Goal: Transaction & Acquisition: Download file/media

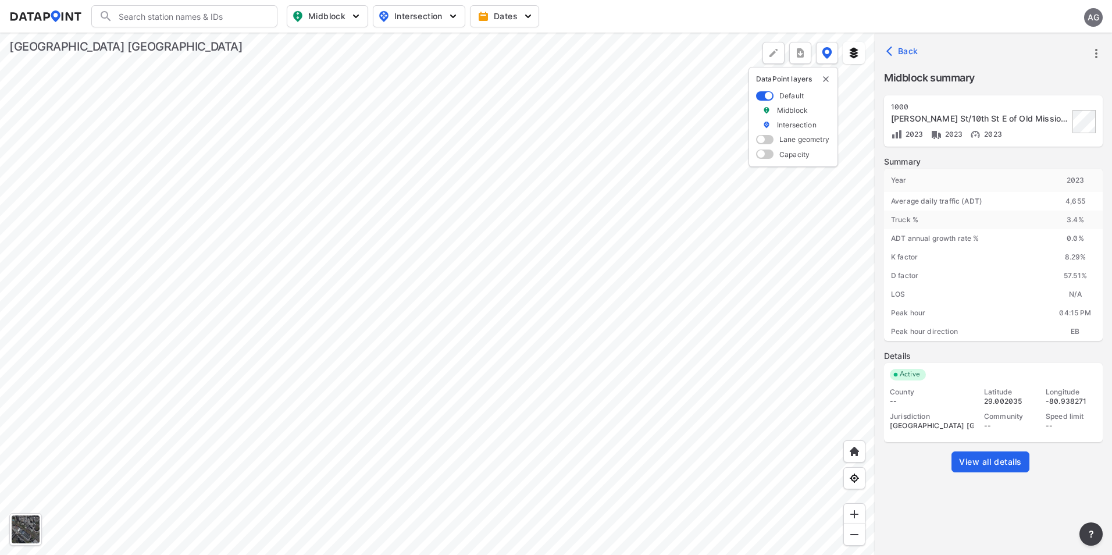
click at [614, 280] on div at bounding box center [437, 294] width 874 height 522
click at [599, 279] on div at bounding box center [437, 294] width 874 height 522
click at [565, 254] on div at bounding box center [437, 294] width 874 height 522
click at [560, 269] on div at bounding box center [437, 294] width 874 height 522
click at [892, 52] on icon "button" at bounding box center [892, 51] width 12 height 12
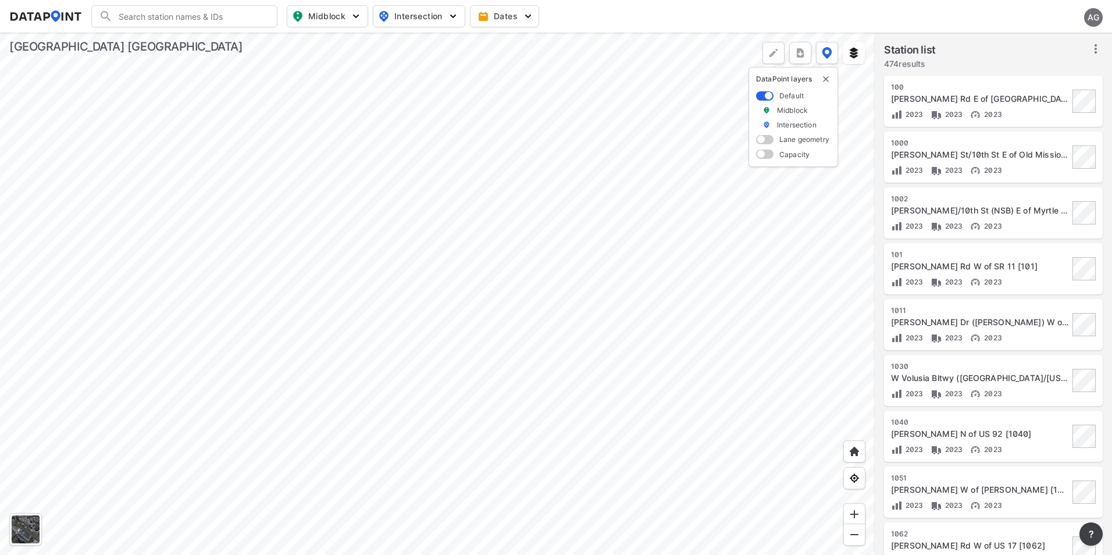
click at [353, 13] on img "button" at bounding box center [356, 16] width 12 height 12
click at [258, 40] on input "Volume count" at bounding box center [261, 43] width 12 height 12
checkbox input "true"
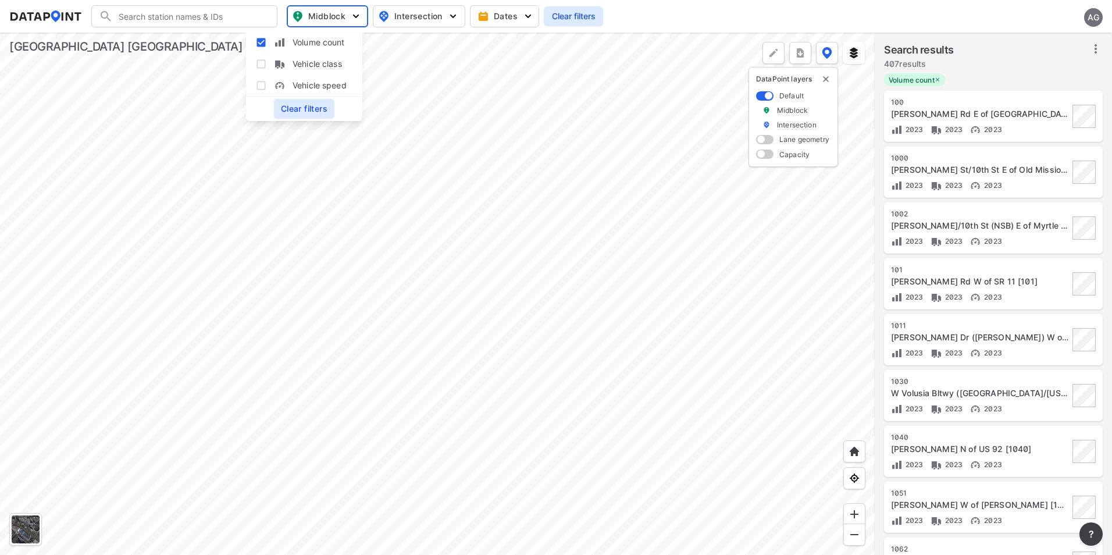
click at [619, 103] on div at bounding box center [437, 294] width 874 height 522
click at [1095, 47] on icon at bounding box center [1095, 48] width 2 height 9
click at [1034, 76] on span "Select stations & export" at bounding box center [1045, 75] width 93 height 12
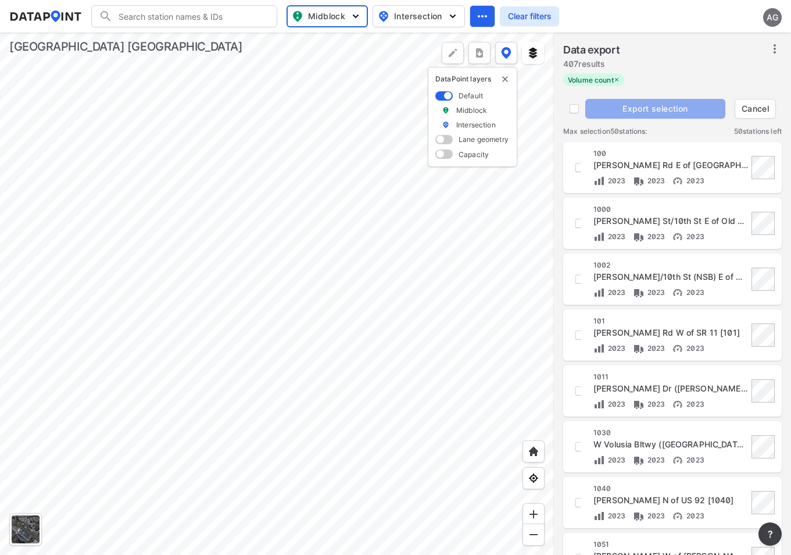
checkbox input "true"
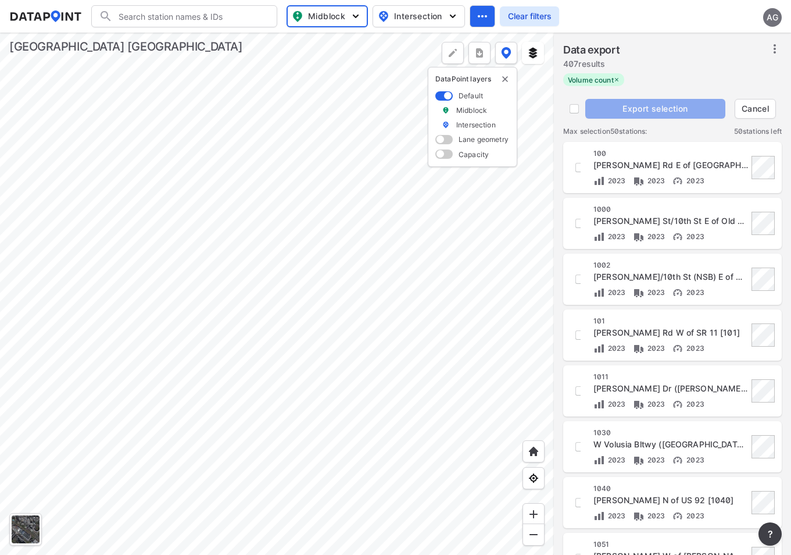
checkbox input "true"
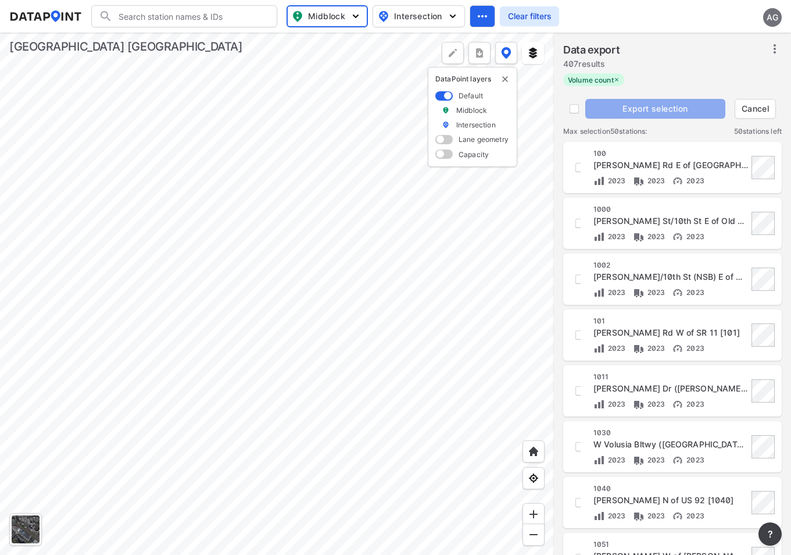
checkbox input "true"
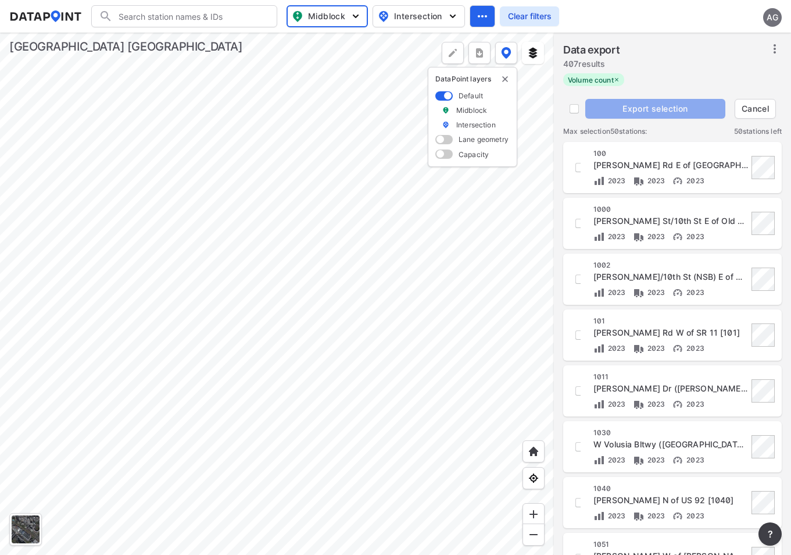
checkbox input "true"
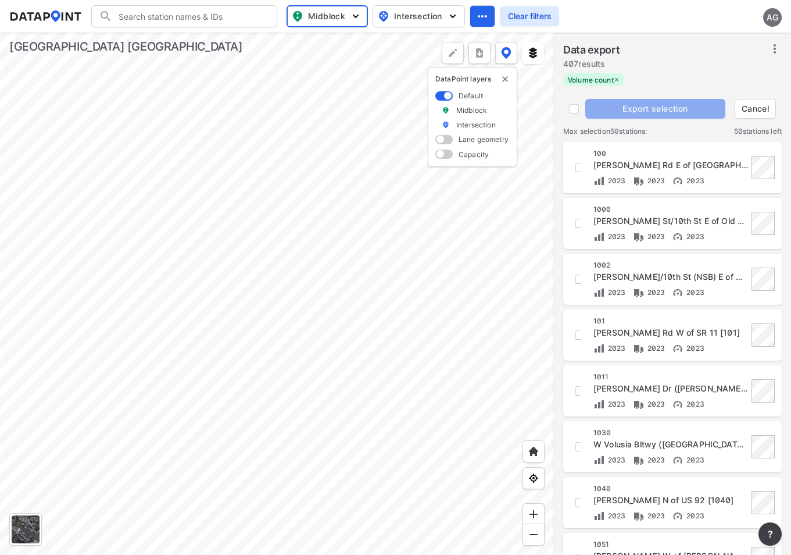
checkbox input "true"
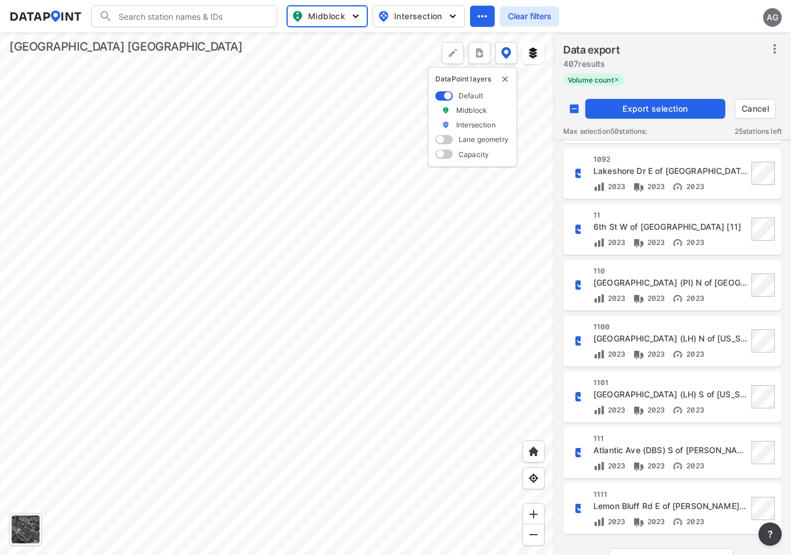
scroll to position [1005, 0]
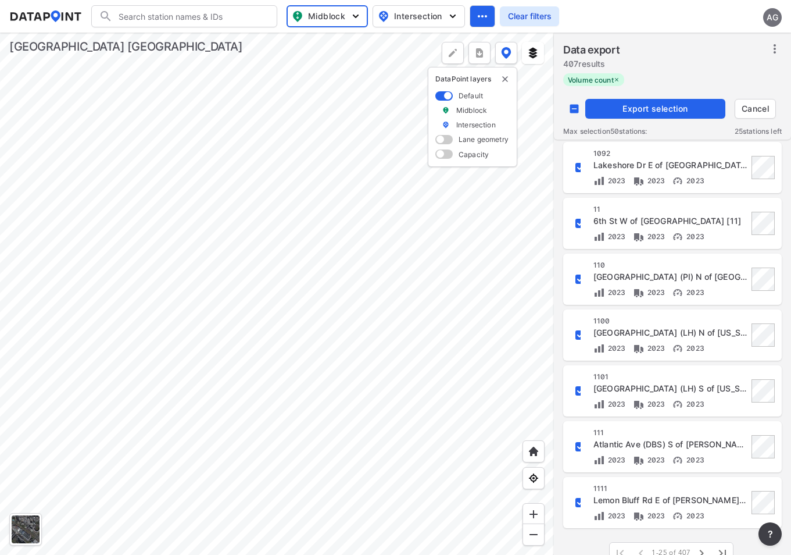
click at [645, 103] on span "Export selection" at bounding box center [655, 109] width 131 height 12
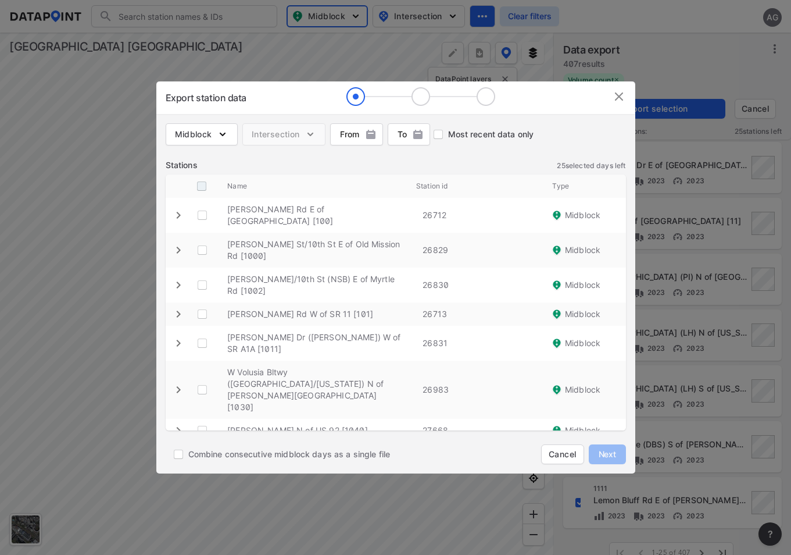
click at [204, 189] on input "decorative checkbox" at bounding box center [202, 186] width 22 height 22
checkbox input "true"
checkbox \ "true"
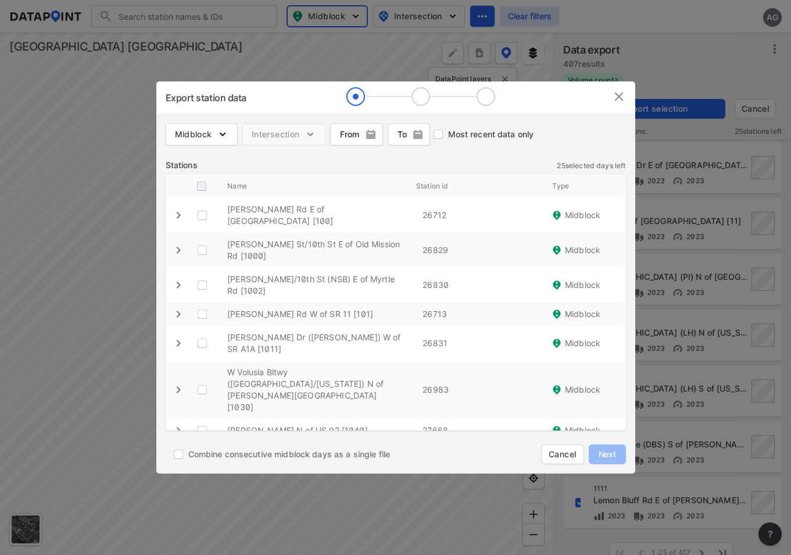
checkbox \ "true"
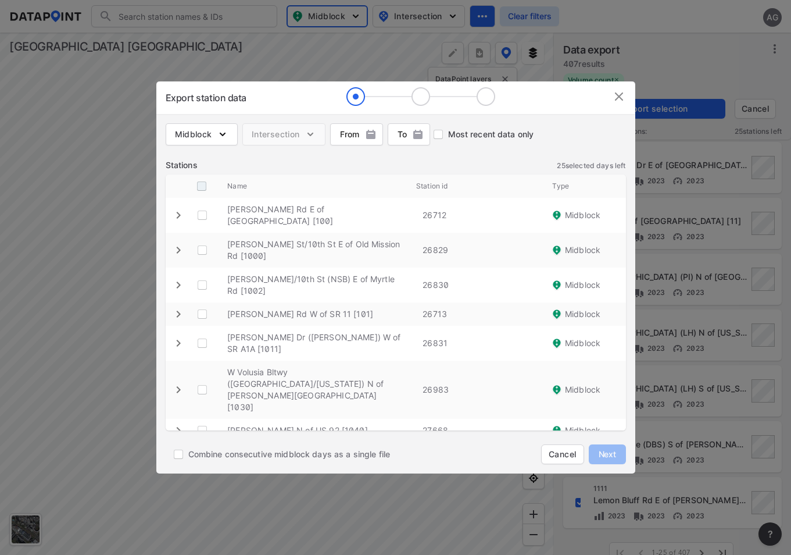
checkbox \ "true"
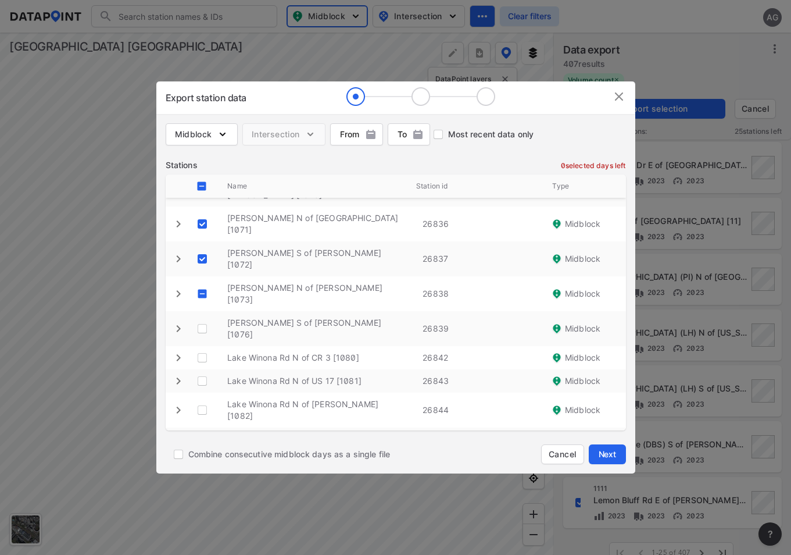
scroll to position [326, 0]
click at [202, 285] on \ "decorative checkbox" at bounding box center [202, 296] width 22 height 22
checkbox \ "true"
click at [203, 320] on \ "decorative checkbox" at bounding box center [202, 331] width 22 height 22
checkbox \ "true"
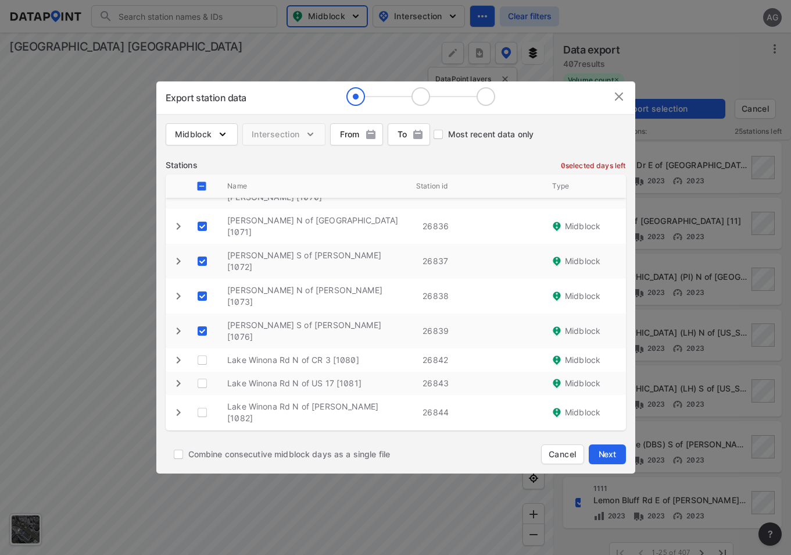
click at [201, 184] on input "decorative checkbox" at bounding box center [202, 186] width 22 height 22
checkbox input "false"
checkbox \ "false"
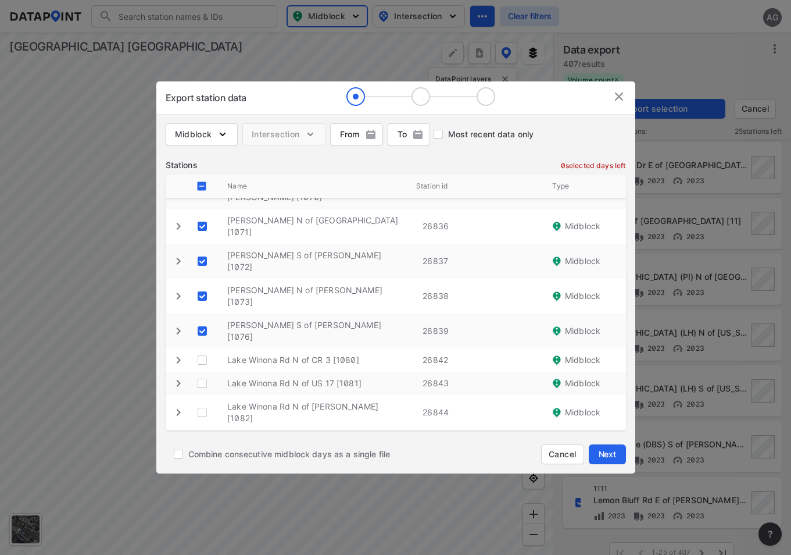
checkbox \ "false"
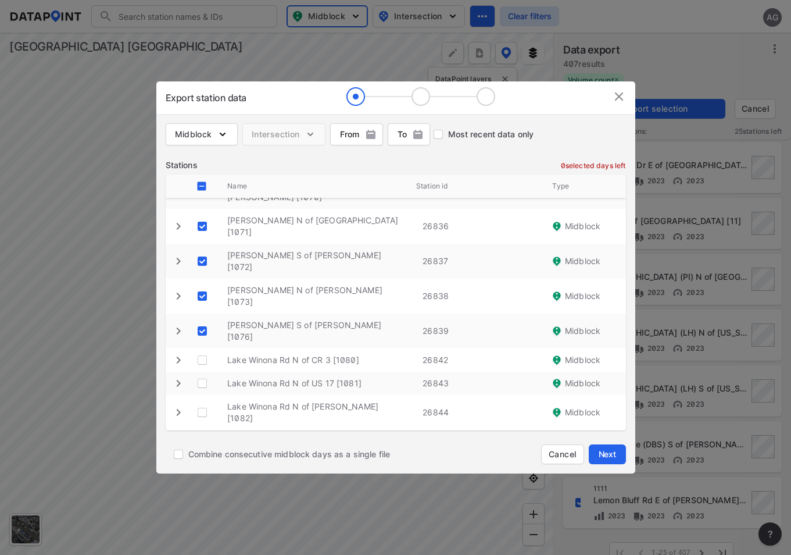
checkbox \ "false"
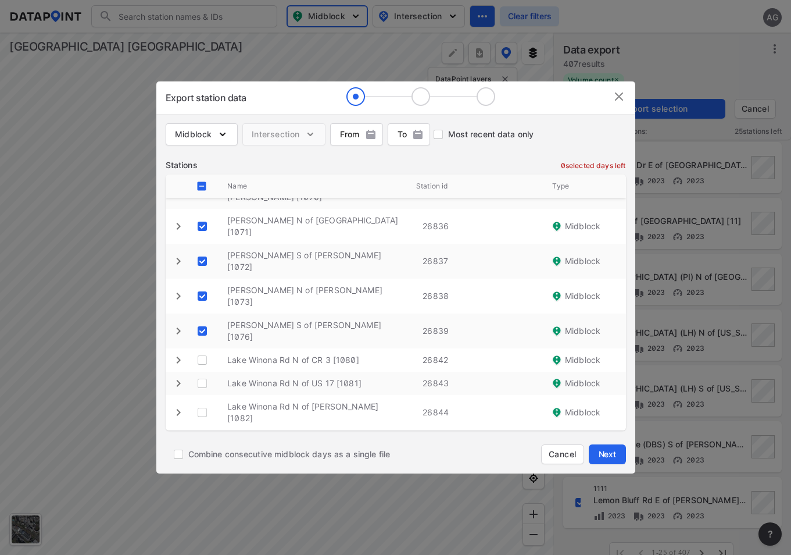
checkbox \ "false"
click at [201, 184] on input "decorative checkbox" at bounding box center [202, 186] width 22 height 22
checkbox input "true"
checkbox \ "true"
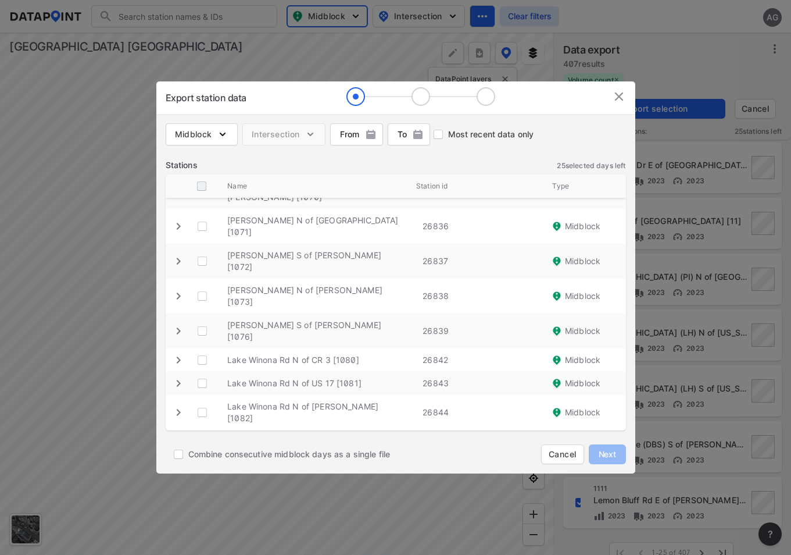
checkbox \ "true"
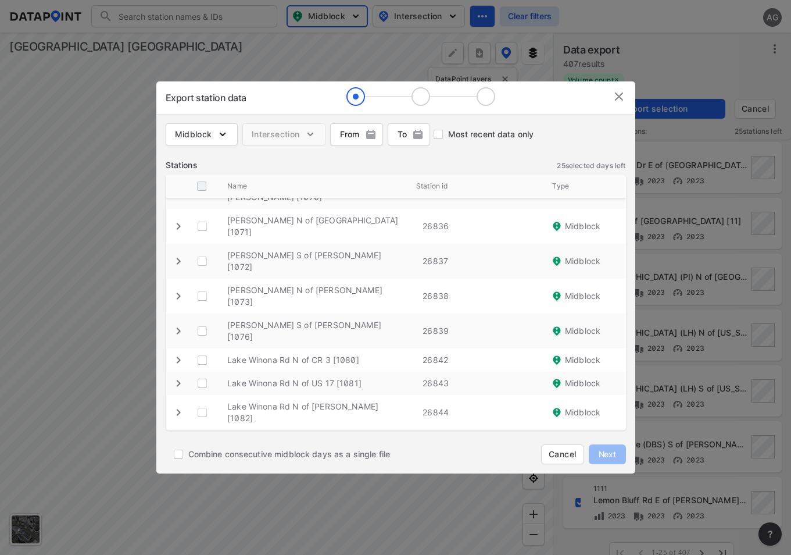
checkbox \ "true"
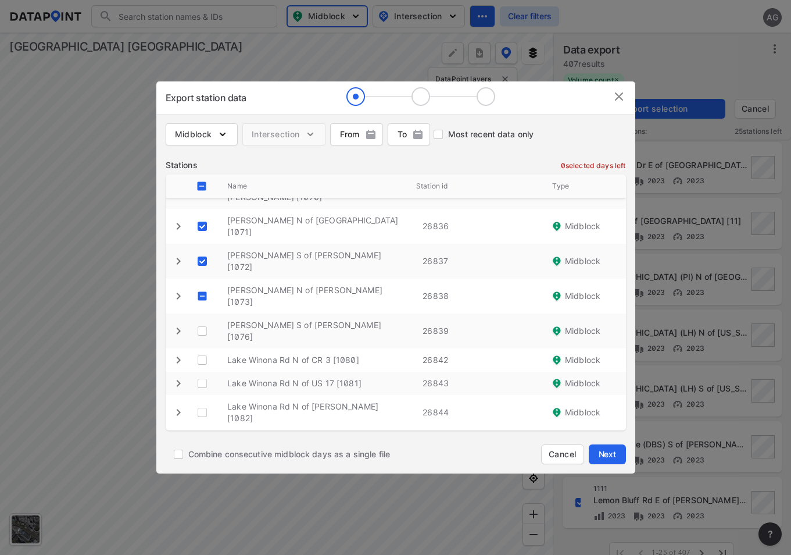
click at [199, 285] on \ "decorative checkbox" at bounding box center [202, 296] width 22 height 22
checkbox \ "true"
drag, startPoint x: 201, startPoint y: 308, endPoint x: 205, endPoint y: 332, distance: 24.1
click at [201, 320] on \ "decorative checkbox" at bounding box center [202, 331] width 22 height 22
checkbox \ "true"
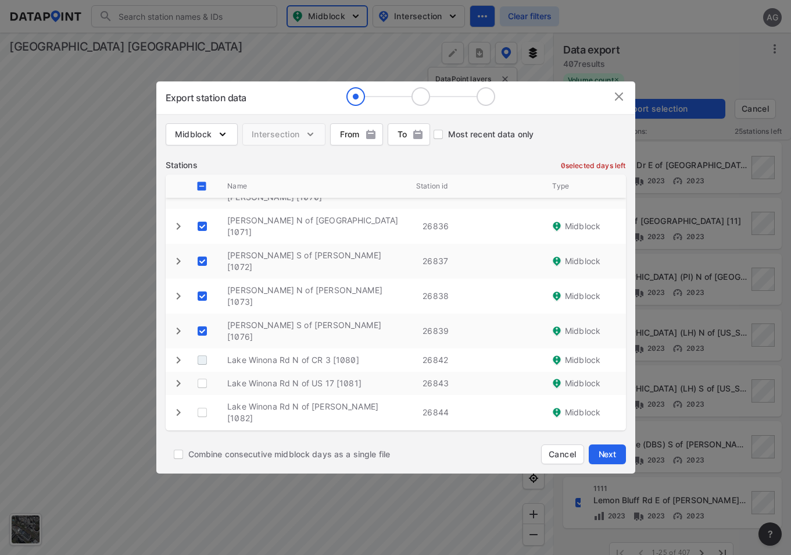
drag, startPoint x: 201, startPoint y: 336, endPoint x: 233, endPoint y: 337, distance: 32.0
click at [202, 349] on \ "decorative checkbox" at bounding box center [202, 360] width 22 height 22
checkbox \ "true"
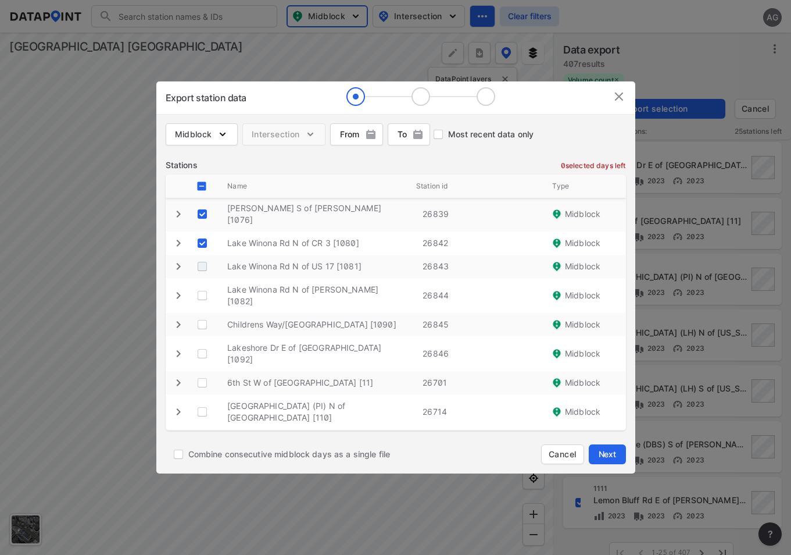
click at [206, 255] on \ "decorative checkbox" at bounding box center [202, 266] width 22 height 22
checkbox \ "true"
click at [206, 285] on \ "decorative checkbox" at bounding box center [202, 296] width 22 height 22
checkbox \ "true"
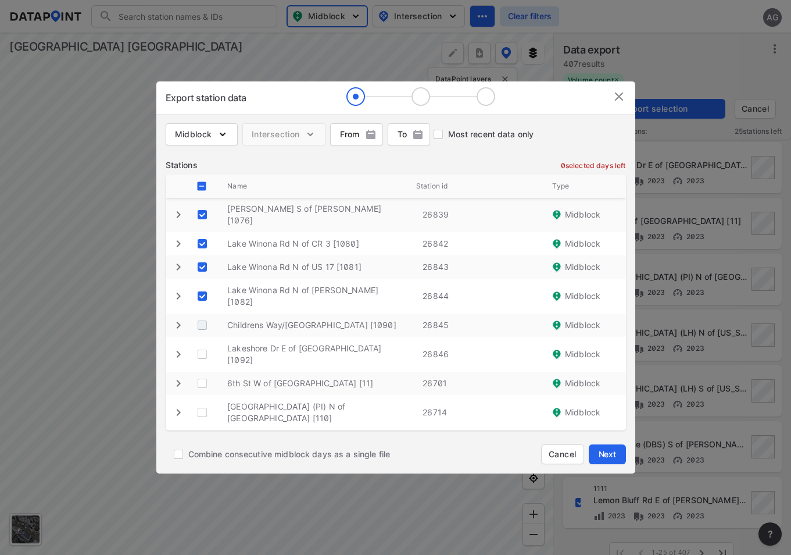
click at [207, 314] on \ "decorative checkbox" at bounding box center [202, 325] width 22 height 22
checkbox \ "true"
click at [201, 343] on \ "decorative checkbox" at bounding box center [202, 354] width 22 height 22
checkbox \ "true"
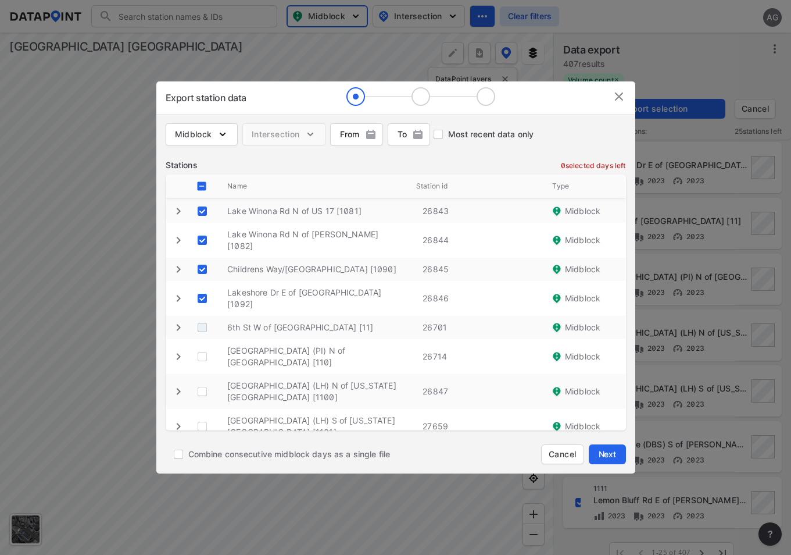
scroll to position [499, 0]
click at [201, 316] on \ "decorative checkbox" at bounding box center [202, 327] width 22 height 22
checkbox \ "true"
click at [202, 345] on \ "decorative checkbox" at bounding box center [202, 356] width 22 height 22
checkbox \ "true"
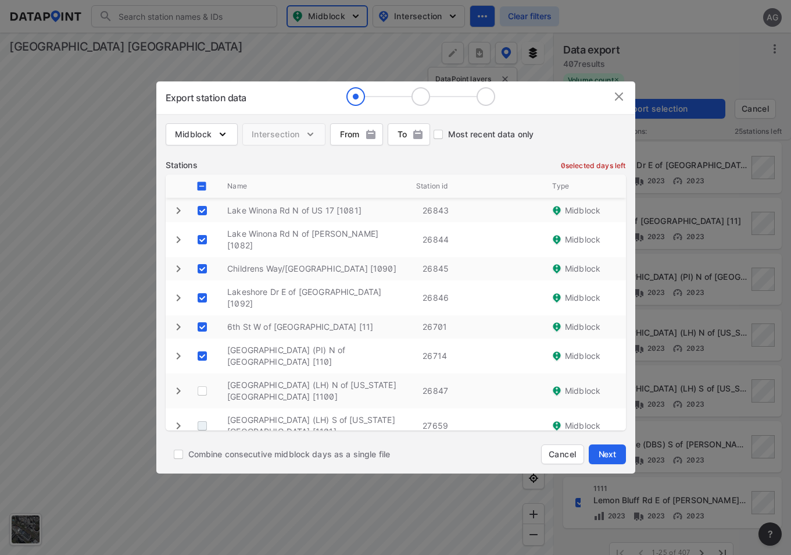
drag, startPoint x: 200, startPoint y: 349, endPoint x: 193, endPoint y: 367, distance: 19.3
click at [200, 380] on \ "decorative checkbox" at bounding box center [202, 391] width 22 height 22
checkbox \ "true"
click at [193, 415] on \ "decorative checkbox" at bounding box center [202, 426] width 22 height 22
checkbox \ "true"
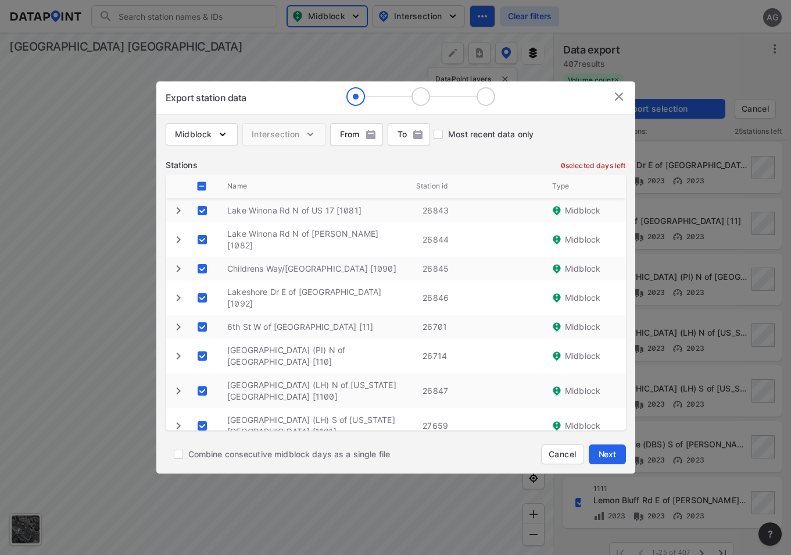
drag, startPoint x: 197, startPoint y: 395, endPoint x: 285, endPoint y: 366, distance: 93.0
click at [198, 449] on \ "decorative checkbox" at bounding box center [202, 460] width 22 height 22
checkbox \ "true"
drag, startPoint x: 205, startPoint y: 419, endPoint x: 303, endPoint y: 363, distance: 112.5
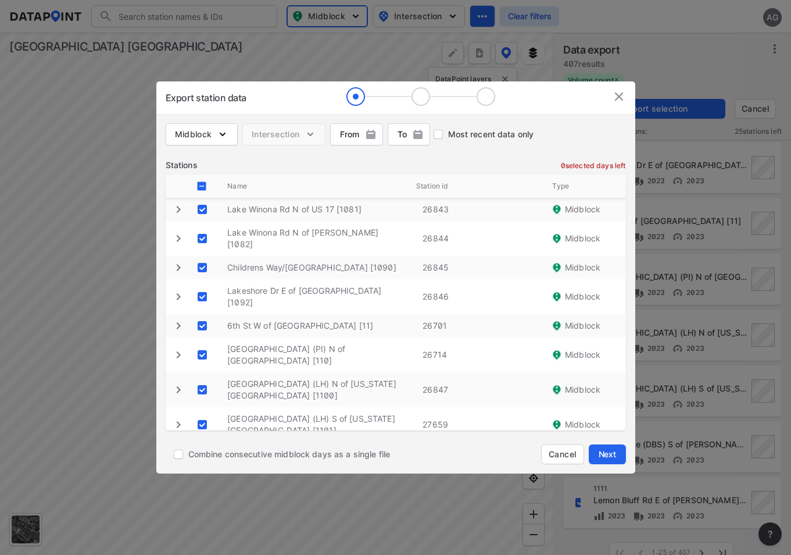
click at [207, 483] on \ "decorative checkbox" at bounding box center [202, 494] width 22 height 22
checkbox \ "true"
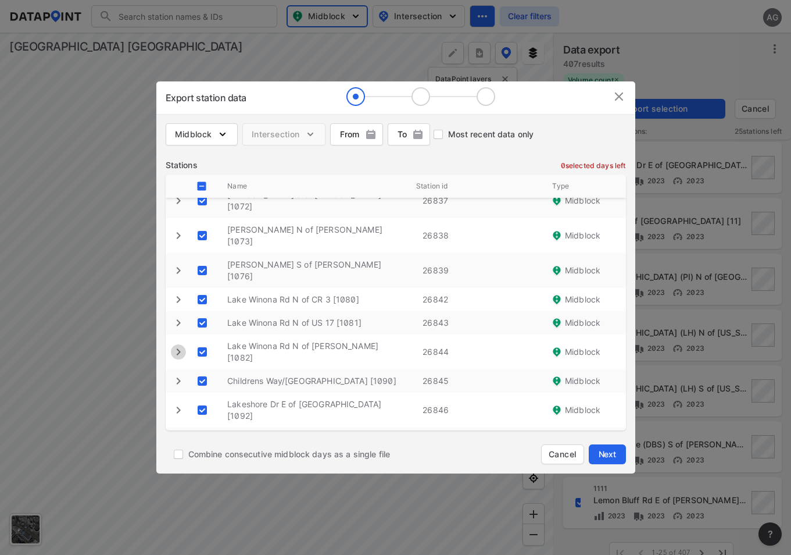
click at [177, 345] on icon "expand row" at bounding box center [179, 352] width 14 height 14
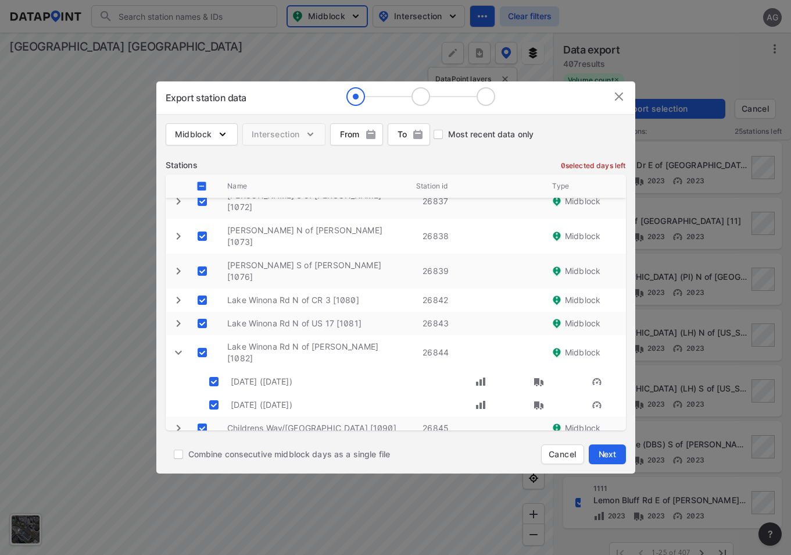
click at [182, 345] on icon "expand row" at bounding box center [179, 352] width 14 height 14
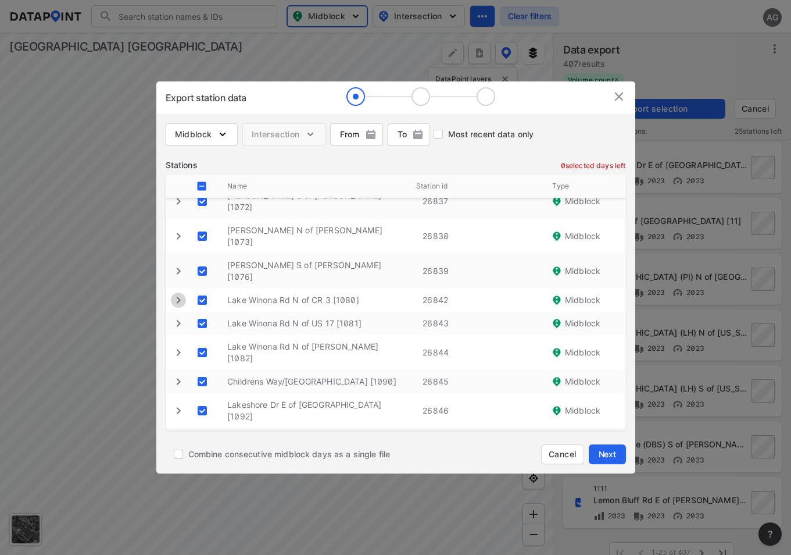
click at [180, 296] on icon "expand row" at bounding box center [178, 299] width 4 height 7
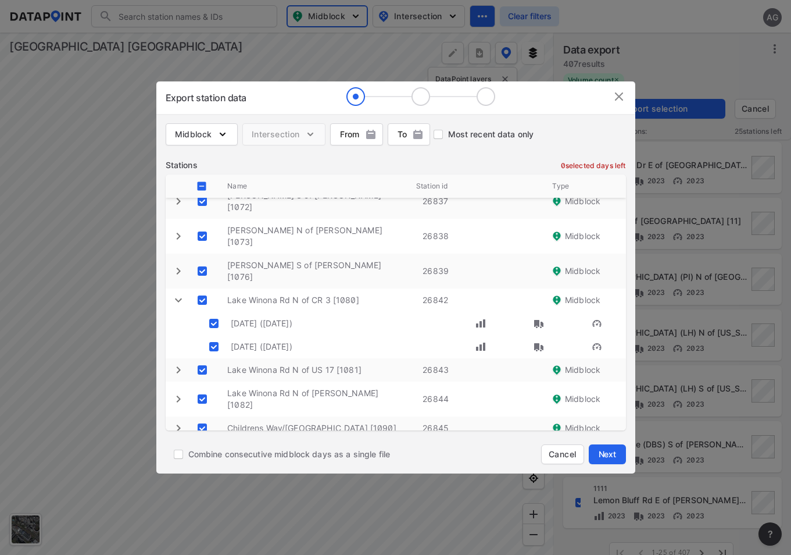
click at [181, 298] on icon "expand row" at bounding box center [178, 300] width 7 height 4
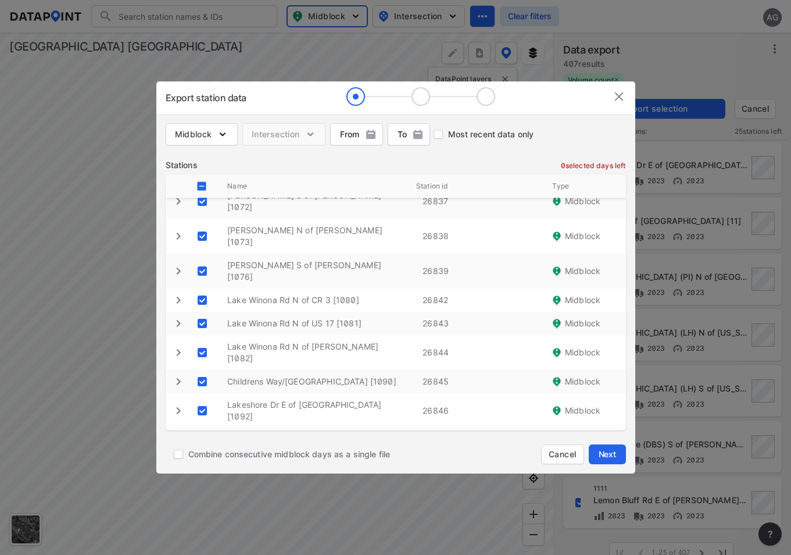
click at [177, 264] on icon "expand row" at bounding box center [179, 271] width 14 height 14
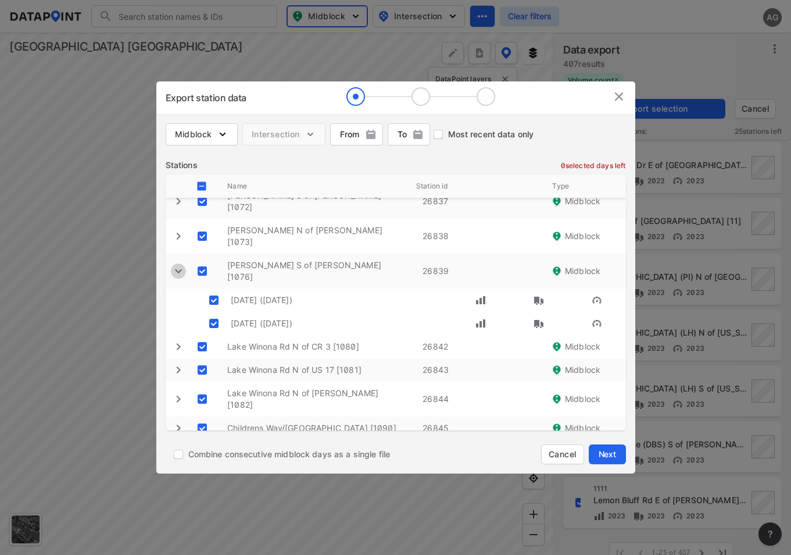
click at [177, 269] on icon "expand row" at bounding box center [178, 271] width 7 height 4
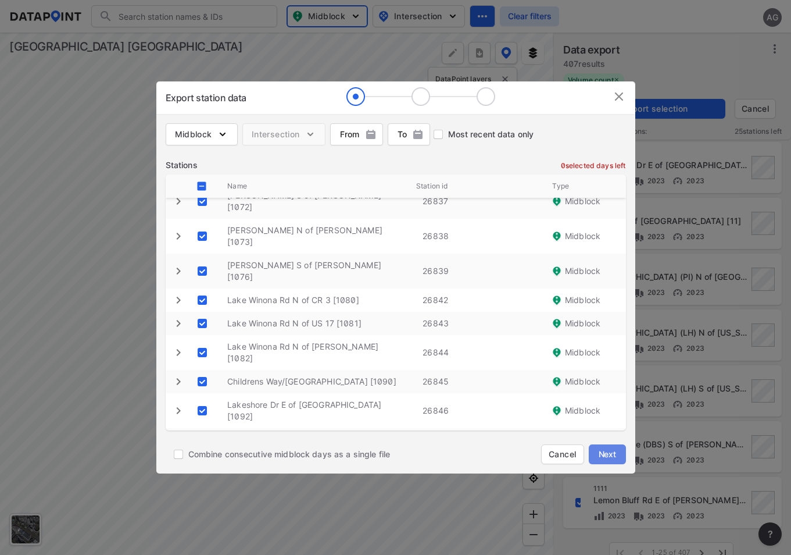
click at [609, 451] on span "Next" at bounding box center [607, 454] width 23 height 12
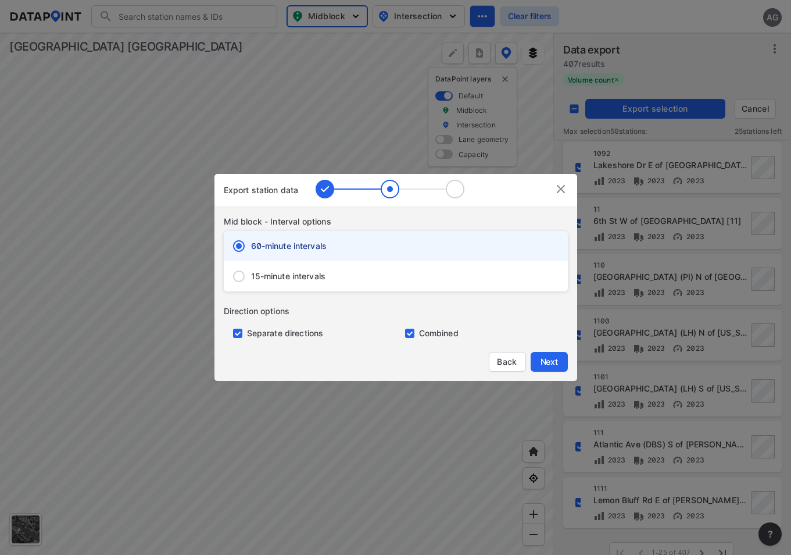
click at [323, 272] on span "15-minute intervals" at bounding box center [288, 276] width 75 height 12
click at [251, 272] on input "15-minute intervals" at bounding box center [239, 276] width 24 height 24
radio input "false"
radio input "true"
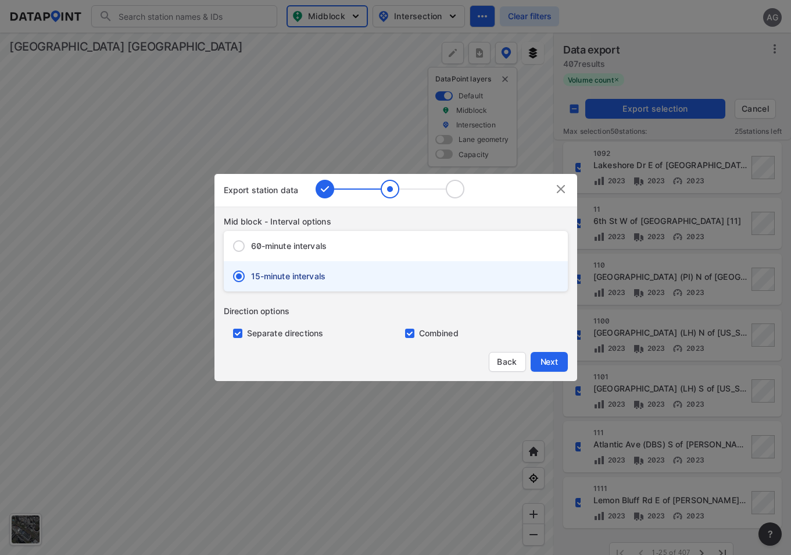
click at [241, 334] on input "primary checkbox" at bounding box center [235, 332] width 23 height 9
checkbox input "false"
click at [556, 359] on span "Next" at bounding box center [549, 362] width 23 height 12
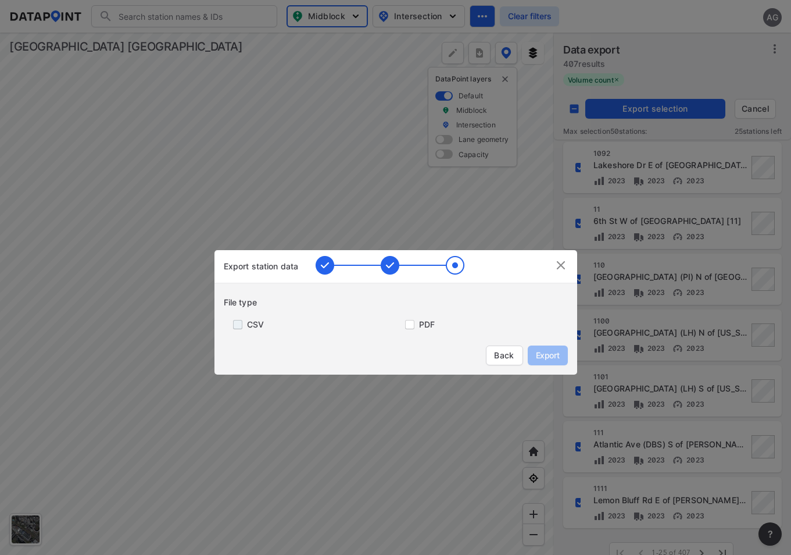
click at [236, 322] on input "primary checkbox" at bounding box center [235, 324] width 23 height 9
checkbox input "true"
click at [546, 351] on span "Export" at bounding box center [548, 355] width 26 height 12
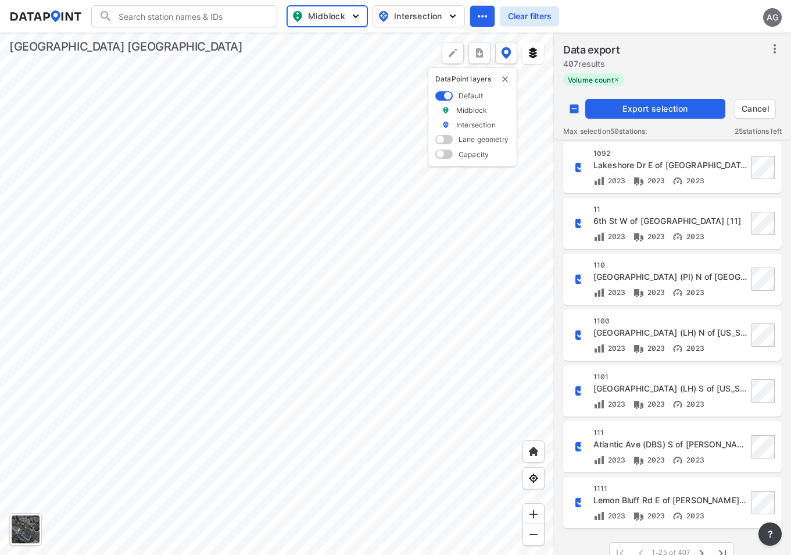
click at [761, 67] on div "Data export 407 results" at bounding box center [672, 57] width 219 height 31
click at [700, 549] on icon "button" at bounding box center [702, 553] width 14 height 14
checkbox input "true"
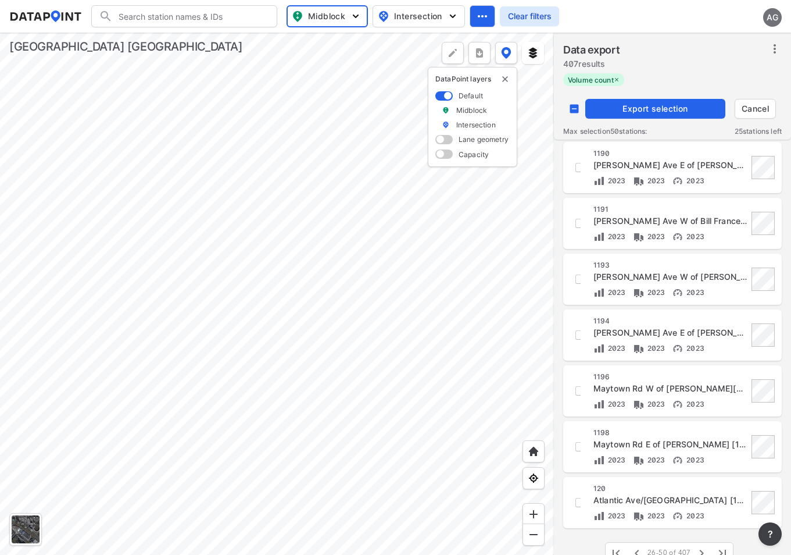
checkbox input "true"
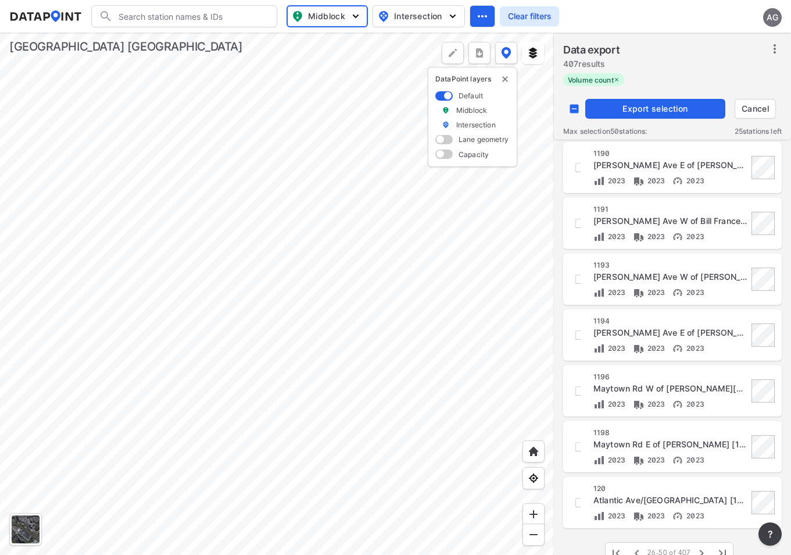
checkbox input "true"
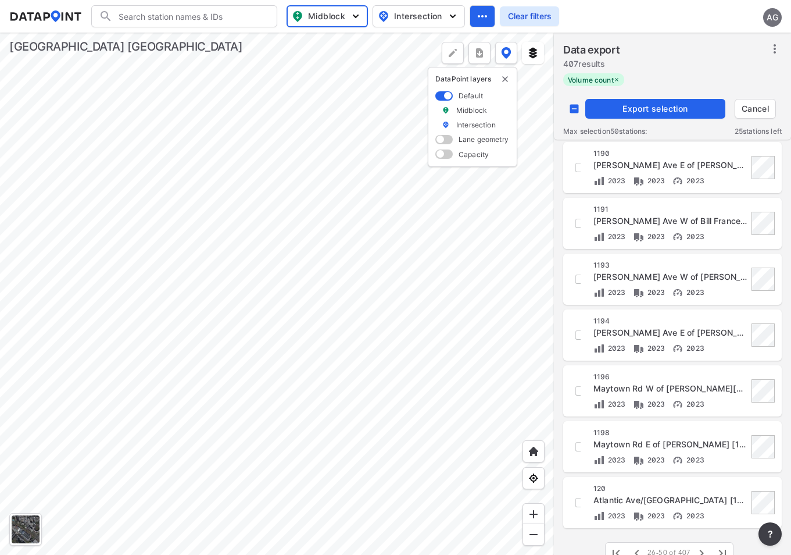
checkbox input "true"
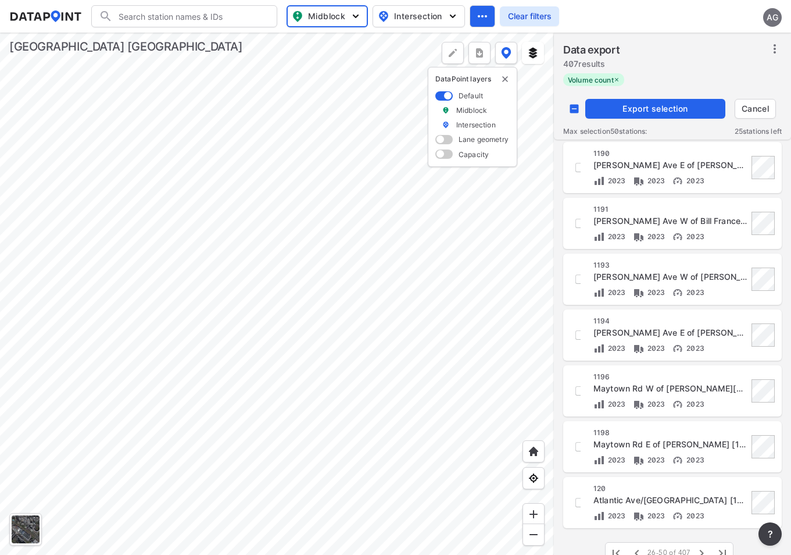
checkbox input "true"
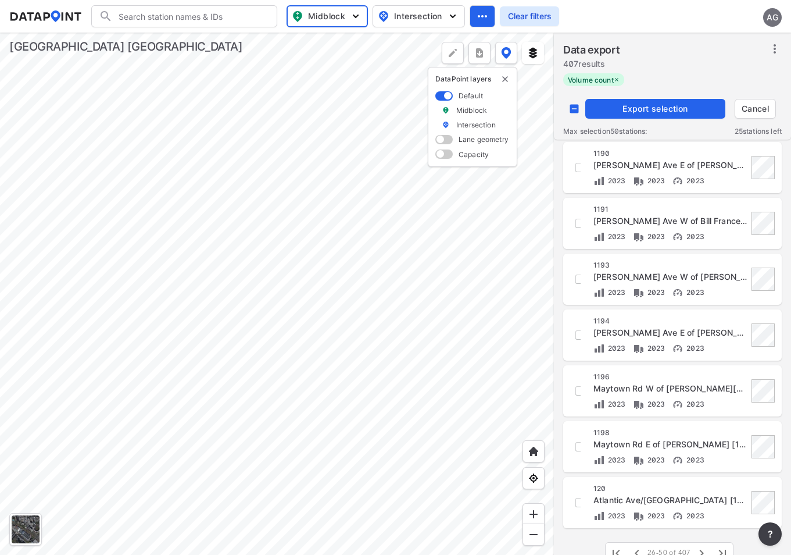
checkbox input "true"
click at [659, 106] on span "Export selection" at bounding box center [655, 109] width 131 height 12
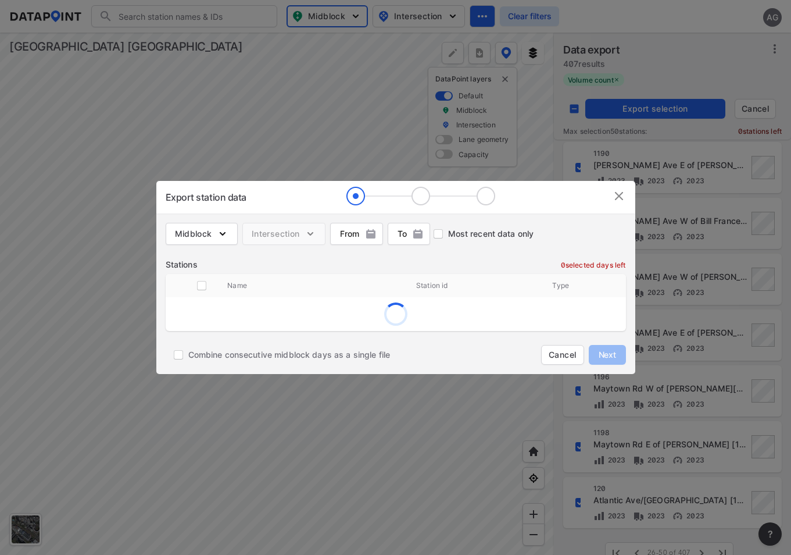
click at [614, 193] on img at bounding box center [619, 196] width 14 height 14
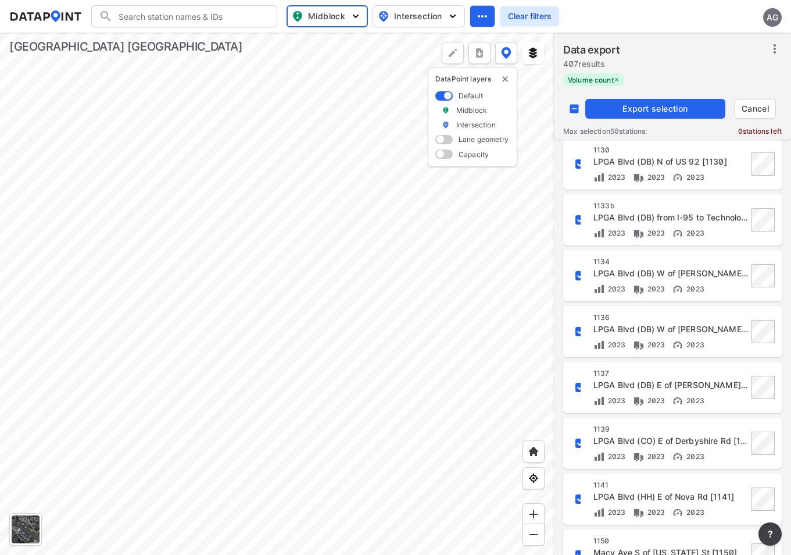
scroll to position [116, 0]
click at [578, 328] on input "decorative checkbox" at bounding box center [580, 331] width 20 height 20
checkbox input "false"
click at [642, 110] on span "Export selection" at bounding box center [655, 109] width 131 height 12
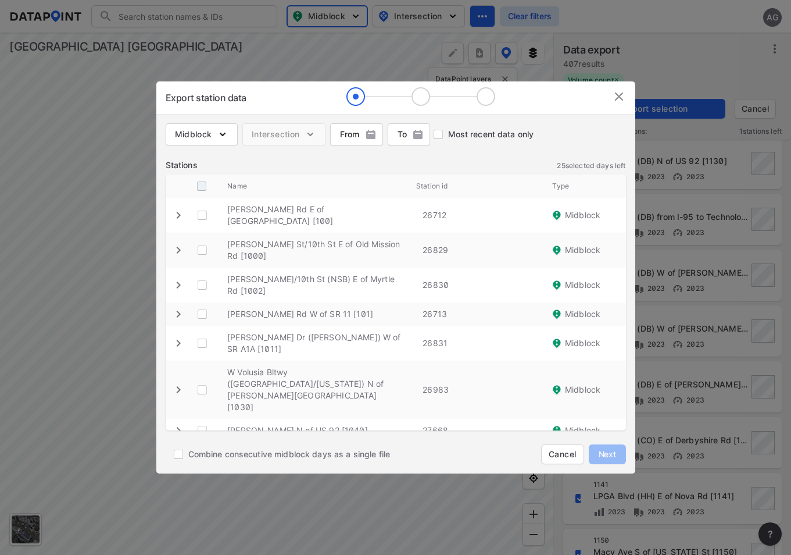
click at [203, 181] on input "decorative checkbox" at bounding box center [202, 186] width 22 height 22
checkbox input "true"
checkbox \ "true"
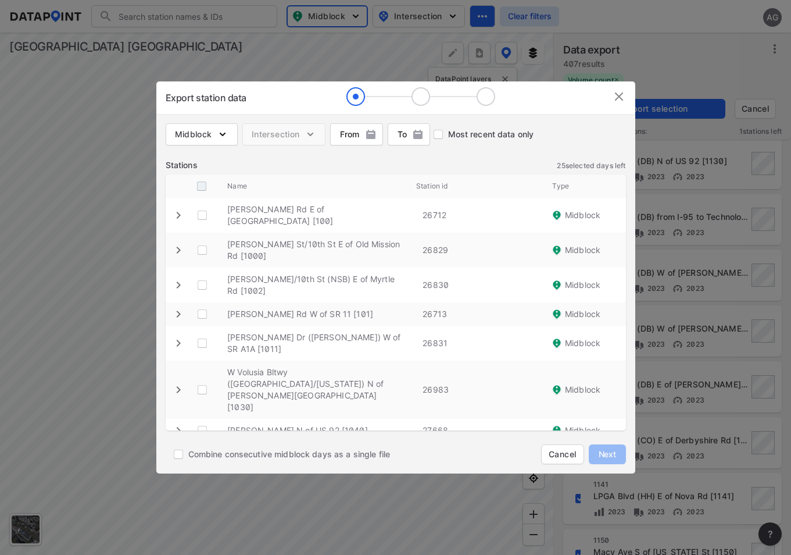
checkbox \ "true"
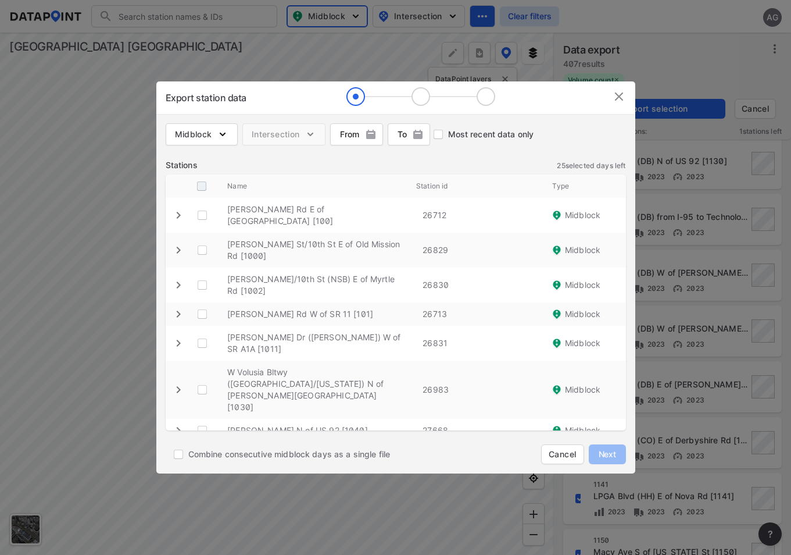
checkbox \ "true"
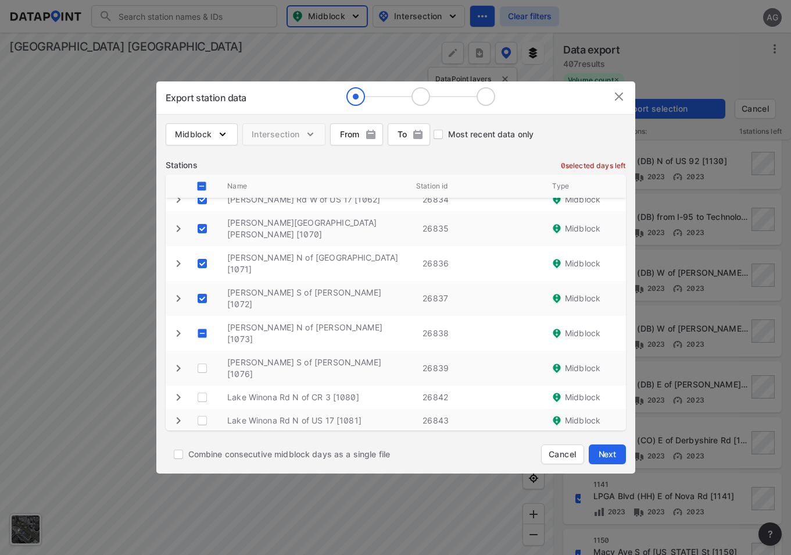
scroll to position [290, 0]
click at [203, 321] on \ "decorative checkbox" at bounding box center [202, 332] width 22 height 22
checkbox \ "true"
click at [201, 356] on \ "decorative checkbox" at bounding box center [202, 367] width 22 height 22
checkbox \ "true"
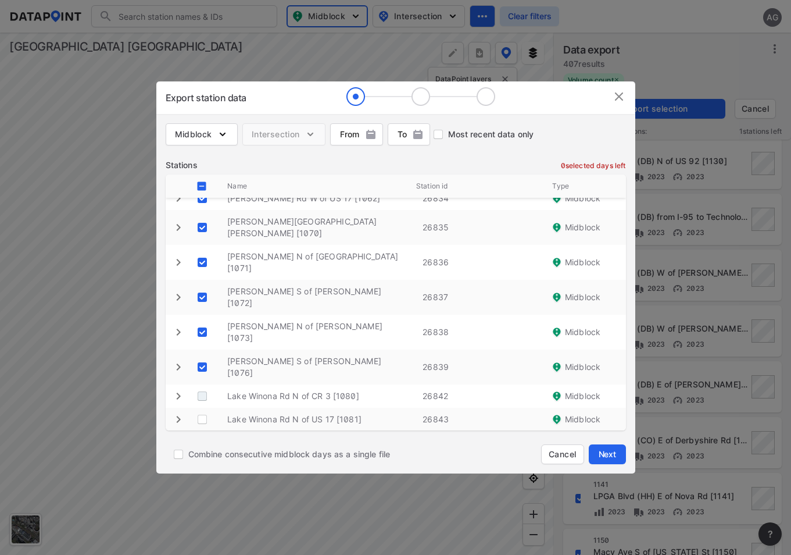
drag, startPoint x: 203, startPoint y: 373, endPoint x: 260, endPoint y: 347, distance: 62.7
click at [204, 385] on \ "decorative checkbox" at bounding box center [202, 396] width 22 height 22
checkbox \ "true"
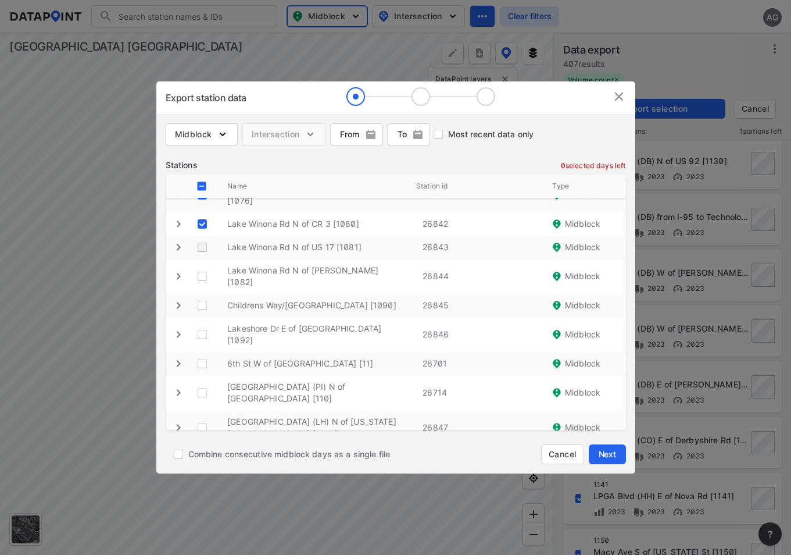
scroll to position [465, 0]
click at [205, 234] on \ "decorative checkbox" at bounding box center [202, 245] width 22 height 22
checkbox \ "true"
click at [200, 263] on \ "decorative checkbox" at bounding box center [202, 274] width 22 height 22
checkbox \ "true"
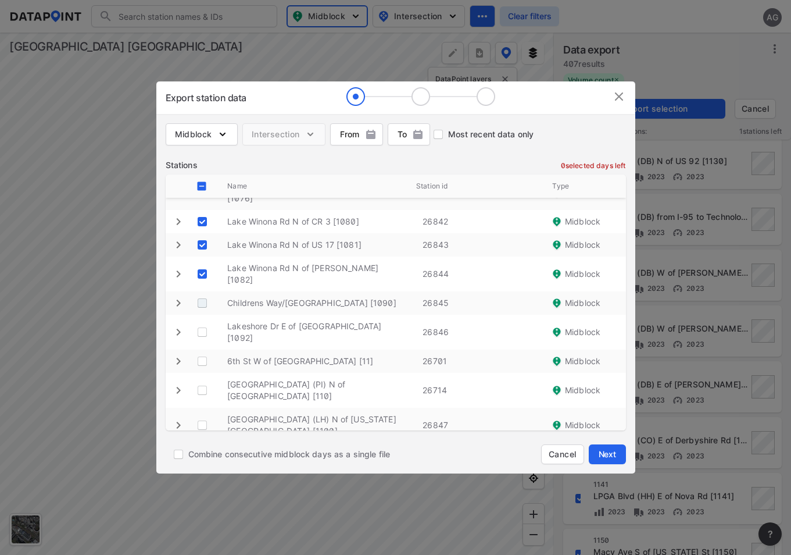
click at [208, 292] on \ "decorative checkbox" at bounding box center [202, 303] width 22 height 22
checkbox \ "true"
click at [200, 321] on \ "decorative checkbox" at bounding box center [202, 332] width 22 height 22
checkbox \ "true"
click at [201, 350] on \ "decorative checkbox" at bounding box center [202, 361] width 22 height 22
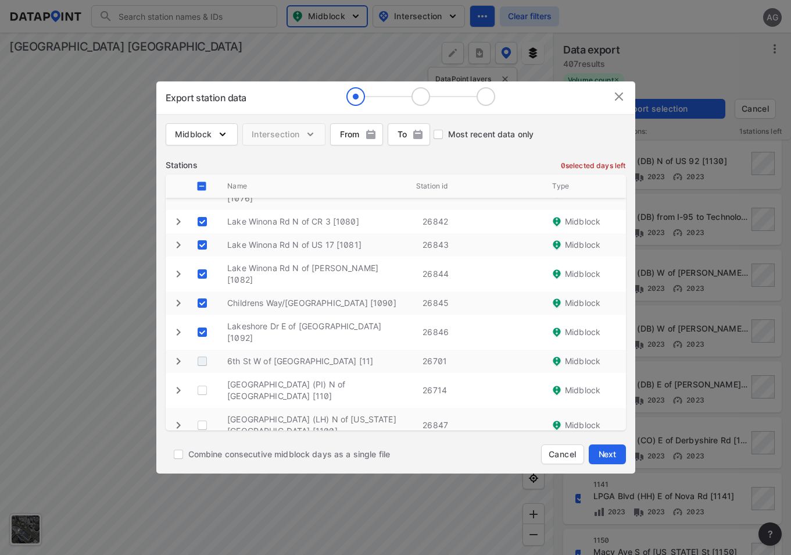
checkbox \ "true"
click at [202, 379] on \ "decorative checkbox" at bounding box center [202, 390] width 22 height 22
checkbox \ "true"
click at [204, 414] on \ "decorative checkbox" at bounding box center [202, 425] width 22 height 22
checkbox \ "true"
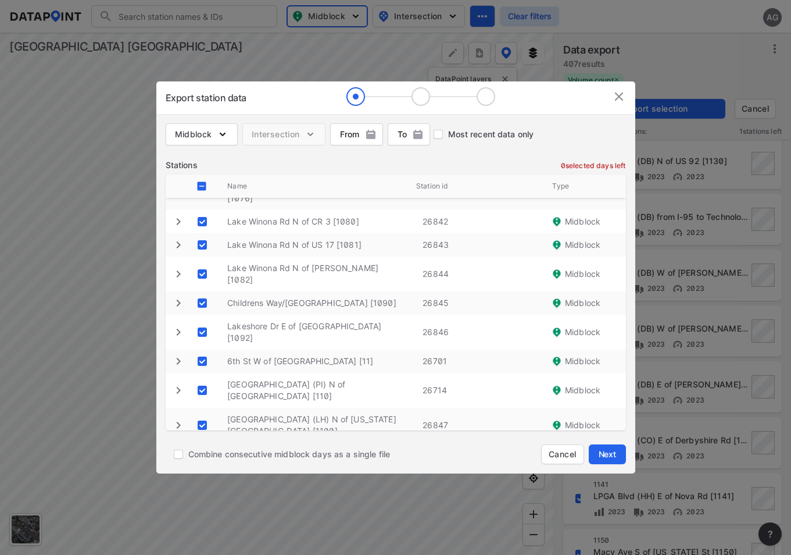
click at [202, 449] on \ "decorative checkbox" at bounding box center [202, 460] width 22 height 22
checkbox \ "true"
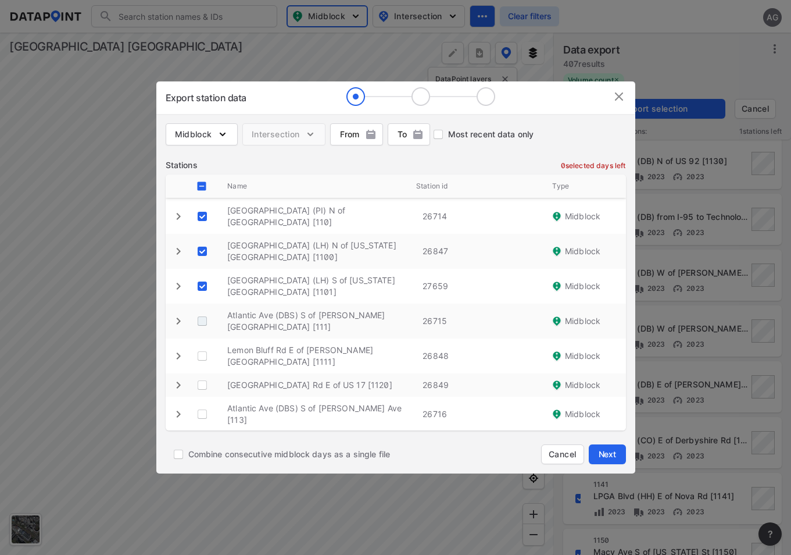
scroll to position [639, 0]
click at [203, 309] on \ "decorative checkbox" at bounding box center [202, 320] width 22 height 22
checkbox \ "true"
click at [203, 344] on \ "decorative checkbox" at bounding box center [202, 355] width 22 height 22
checkbox \ "true"
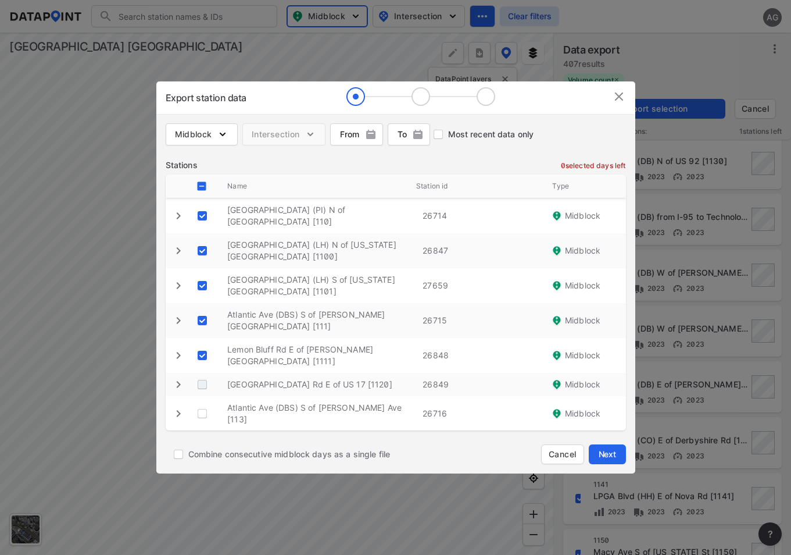
click at [206, 373] on \ "decorative checkbox" at bounding box center [202, 384] width 22 height 22
checkbox \ "true"
click at [203, 402] on \ "decorative checkbox" at bounding box center [202, 413] width 22 height 22
checkbox \ "true"
drag, startPoint x: 203, startPoint y: 354, endPoint x: 202, endPoint y: 373, distance: 19.2
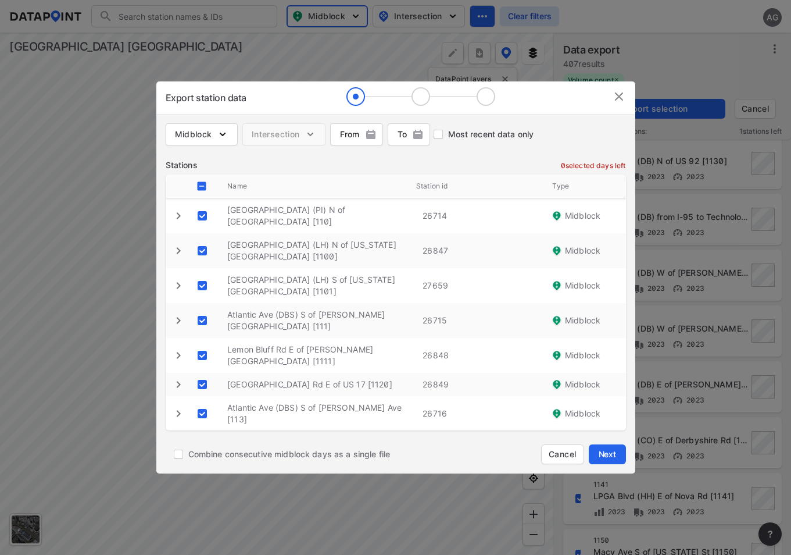
click at [203, 431] on \ "decorative checkbox" at bounding box center [202, 442] width 22 height 22
checkbox \ "true"
click at [202, 460] on \ "decorative checkbox" at bounding box center [202, 471] width 22 height 22
checkbox \ "true"
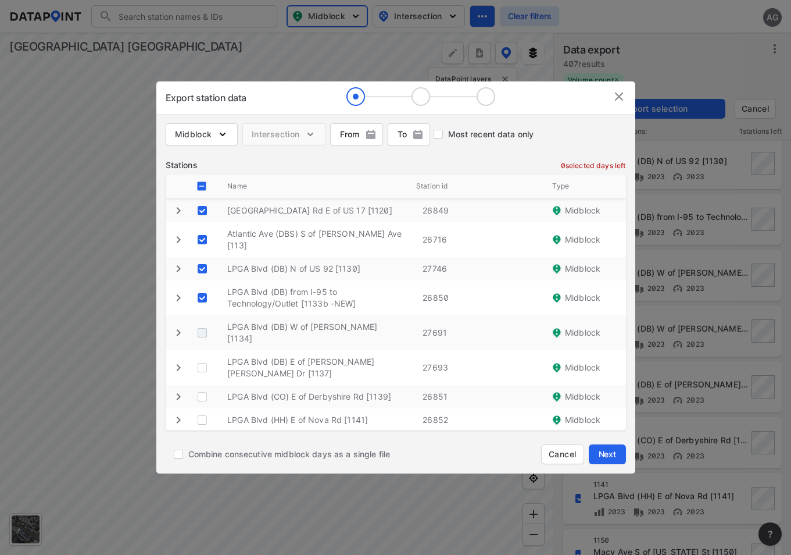
scroll to position [813, 0]
click at [205, 321] on \ "decorative checkbox" at bounding box center [202, 332] width 22 height 22
checkbox \ "true"
click at [202, 356] on \ "decorative checkbox" at bounding box center [202, 367] width 22 height 22
checkbox \ "true"
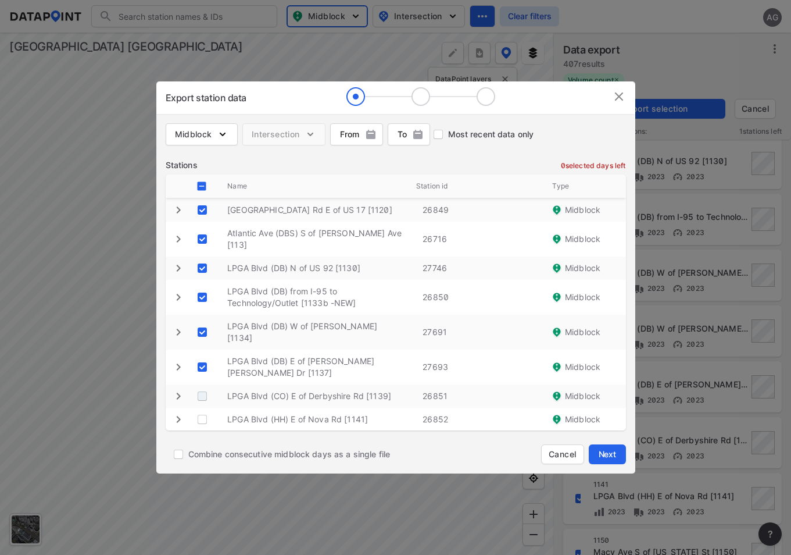
click at [206, 385] on \ "decorative checkbox" at bounding box center [202, 396] width 22 height 22
checkbox \ "true"
click at [204, 408] on \ "decorative checkbox" at bounding box center [202, 419] width 22 height 22
checkbox \ "true"
click at [200, 431] on \ "decorative checkbox" at bounding box center [202, 442] width 22 height 22
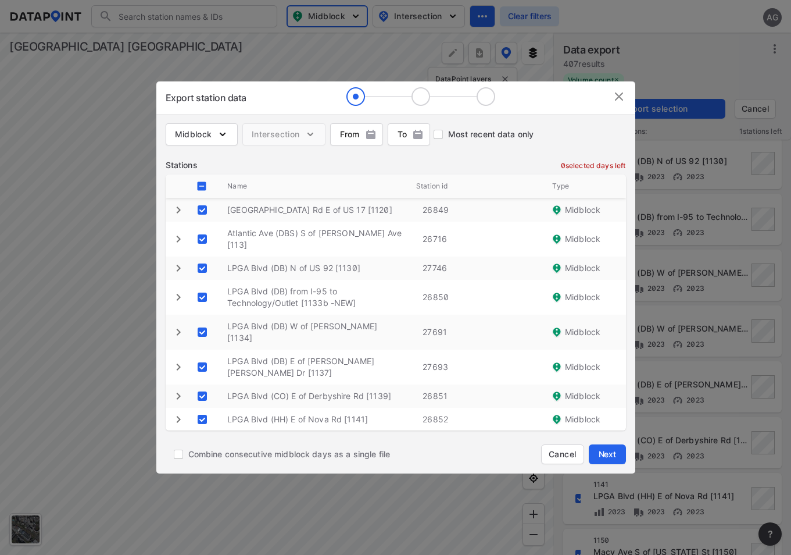
checkbox \ "true"
drag, startPoint x: 201, startPoint y: 367, endPoint x: 198, endPoint y: 391, distance: 23.4
click at [202, 460] on \ "decorative checkbox" at bounding box center [202, 471] width 22 height 22
checkbox \ "true"
drag, startPoint x: 199, startPoint y: 401, endPoint x: 278, endPoint y: 351, distance: 93.5
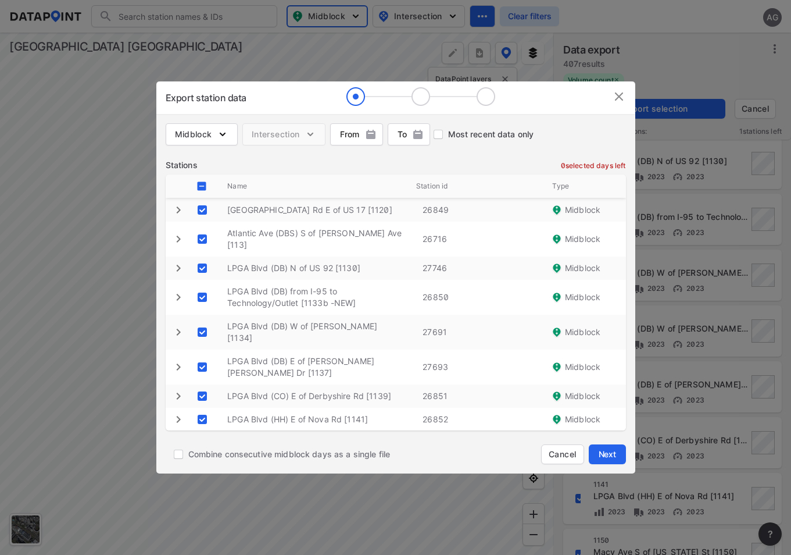
click at [199, 495] on \ "decorative checkbox" at bounding box center [202, 506] width 22 height 22
checkbox \ "true"
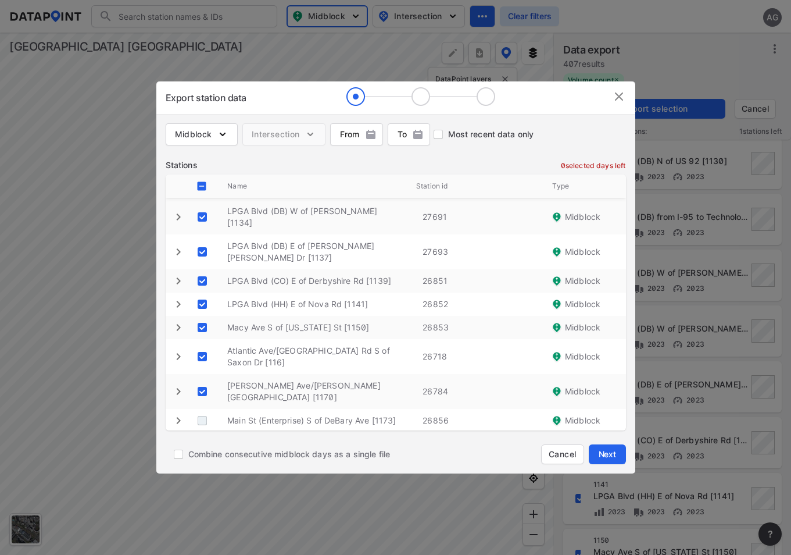
scroll to position [929, 0]
click at [202, 409] on \ "decorative checkbox" at bounding box center [202, 420] width 22 height 22
checkbox \ "true"
click at [197, 432] on \ "decorative checkbox" at bounding box center [202, 443] width 22 height 22
checkbox \ "true"
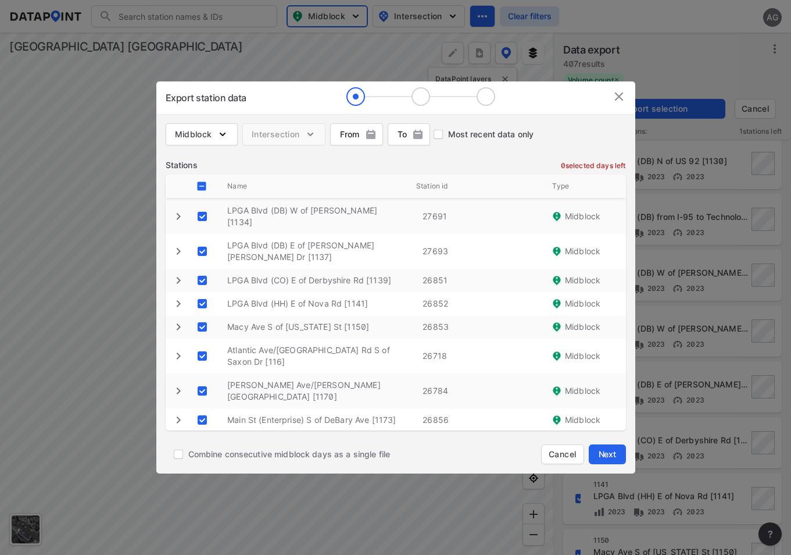
click at [202, 461] on \ "decorative checkbox" at bounding box center [202, 472] width 22 height 22
checkbox \ "true"
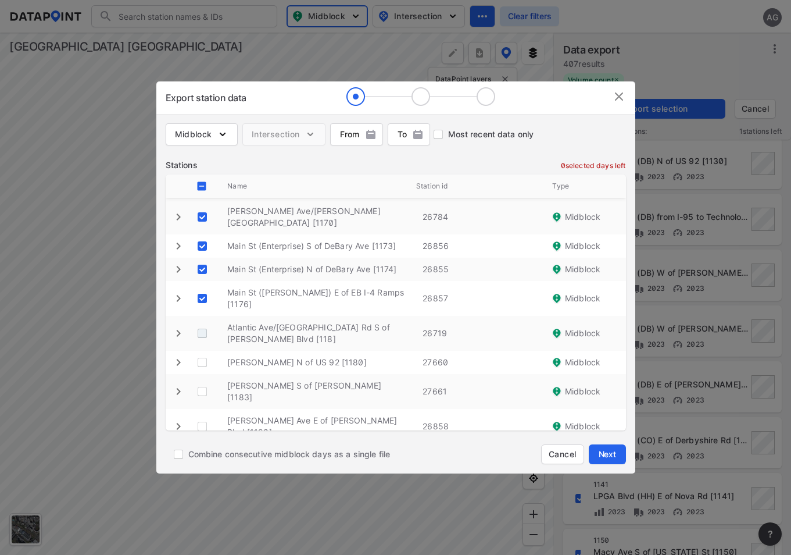
scroll to position [1103, 0]
click at [206, 321] on \ "decorative checkbox" at bounding box center [202, 332] width 22 height 22
checkbox \ "true"
click at [202, 351] on \ "decorative checkbox" at bounding box center [202, 362] width 22 height 22
checkbox \ "true"
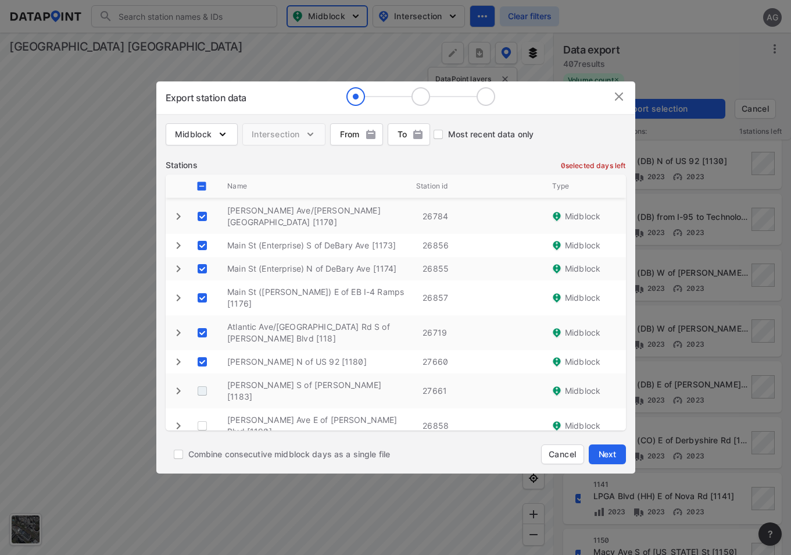
click at [202, 380] on \ "decorative checkbox" at bounding box center [202, 391] width 22 height 22
checkbox \ "true"
click at [202, 415] on \ "decorative checkbox" at bounding box center [202, 426] width 22 height 22
checkbox \ "true"
click at [201, 449] on \ "decorative checkbox" at bounding box center [202, 460] width 22 height 22
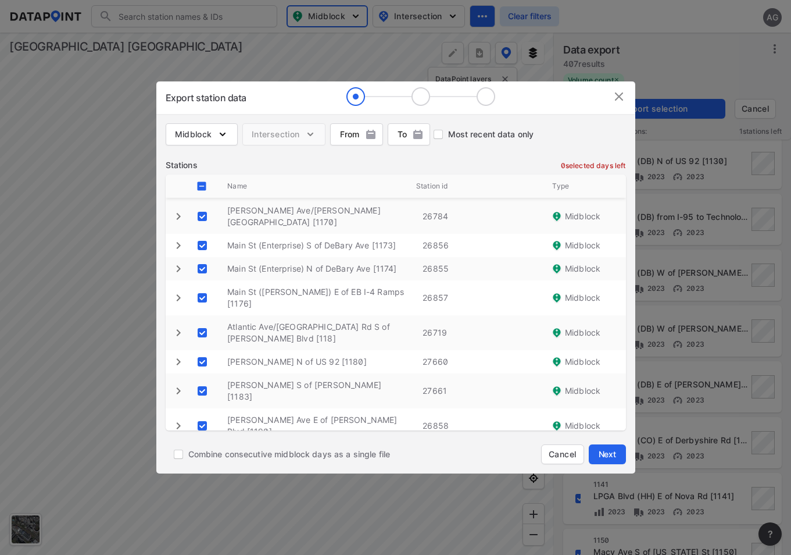
checkbox \ "true"
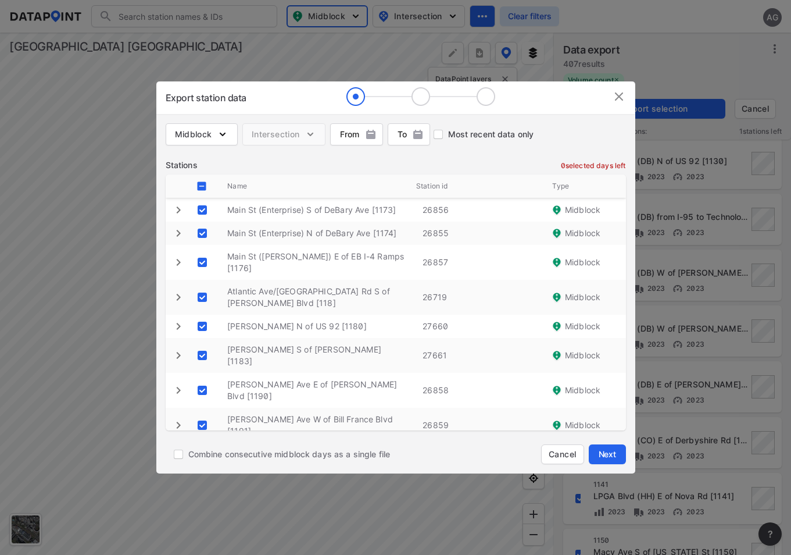
scroll to position [1139, 0]
click at [207, 448] on \ "decorative checkbox" at bounding box center [202, 459] width 22 height 22
checkbox \ "true"
drag, startPoint x: 202, startPoint y: 332, endPoint x: 203, endPoint y: 355, distance: 23.3
click at [201, 483] on \ "decorative checkbox" at bounding box center [202, 494] width 22 height 22
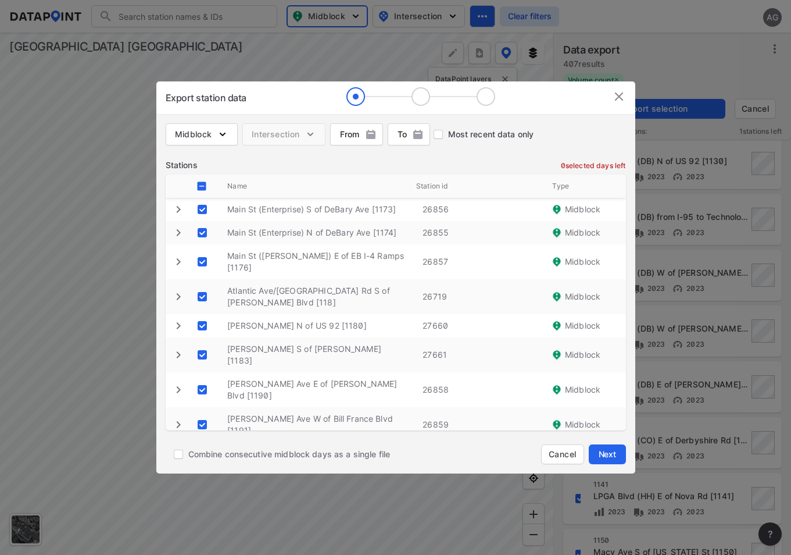
checkbox \ "true"
click at [203, 518] on \ "decorative checkbox" at bounding box center [202, 529] width 22 height 22
checkbox \ "true"
click at [202, 547] on \ "decorative checkbox" at bounding box center [202, 558] width 22 height 22
checkbox \ "true"
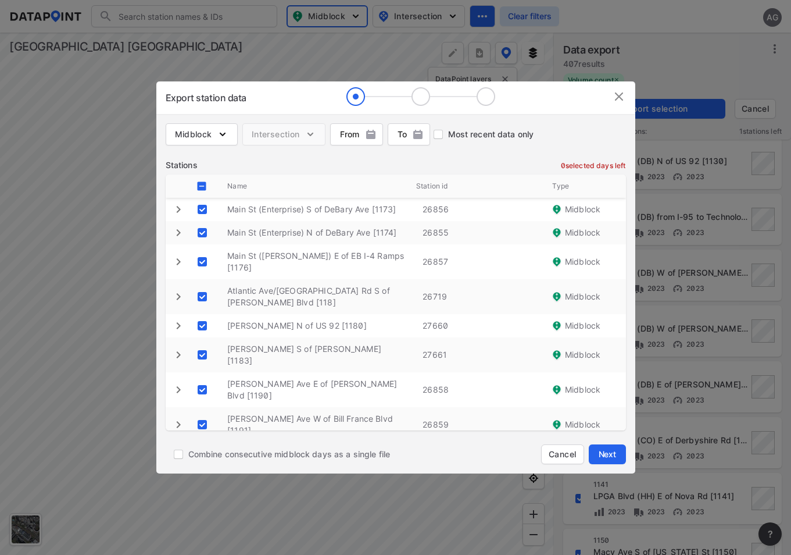
drag, startPoint x: 202, startPoint y: 406, endPoint x: 305, endPoint y: 384, distance: 104.8
checkbox \ "true"
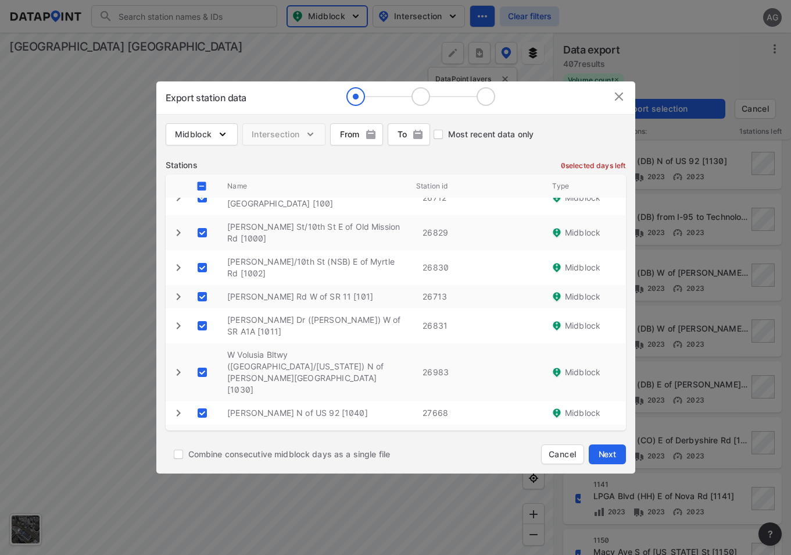
scroll to position [0, 0]
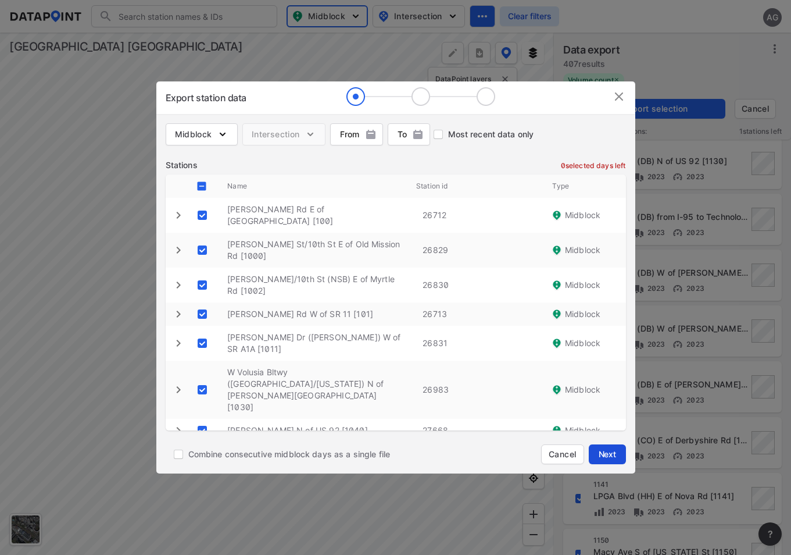
click at [606, 452] on span "Next" at bounding box center [607, 454] width 23 height 12
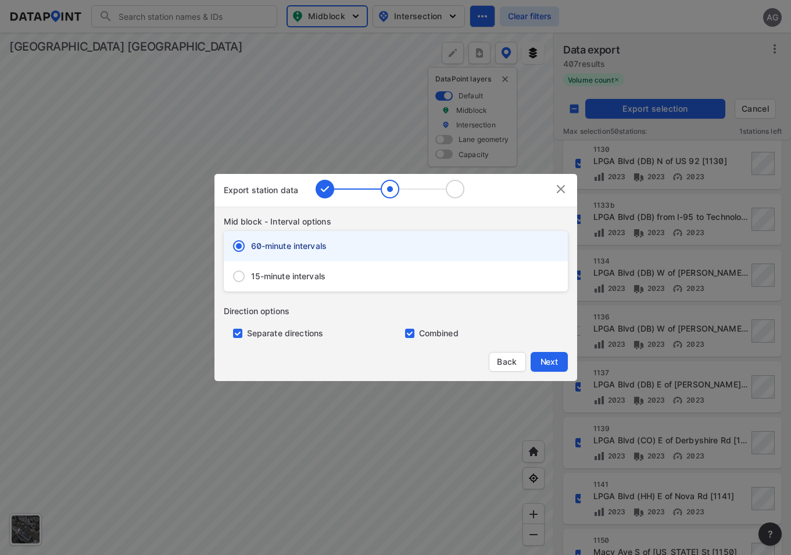
click at [242, 277] on input "15-minute intervals" at bounding box center [239, 276] width 24 height 24
radio input "true"
radio input "false"
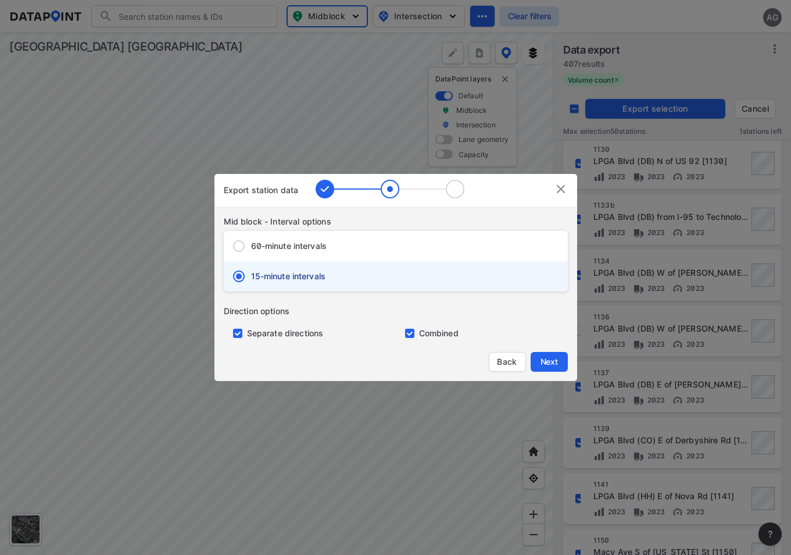
drag, startPoint x: 238, startPoint y: 331, endPoint x: 437, endPoint y: 341, distance: 199.0
click at [240, 332] on input "primary checkbox" at bounding box center [235, 332] width 23 height 9
checkbox input "false"
click at [555, 359] on span "Next" at bounding box center [549, 362] width 23 height 12
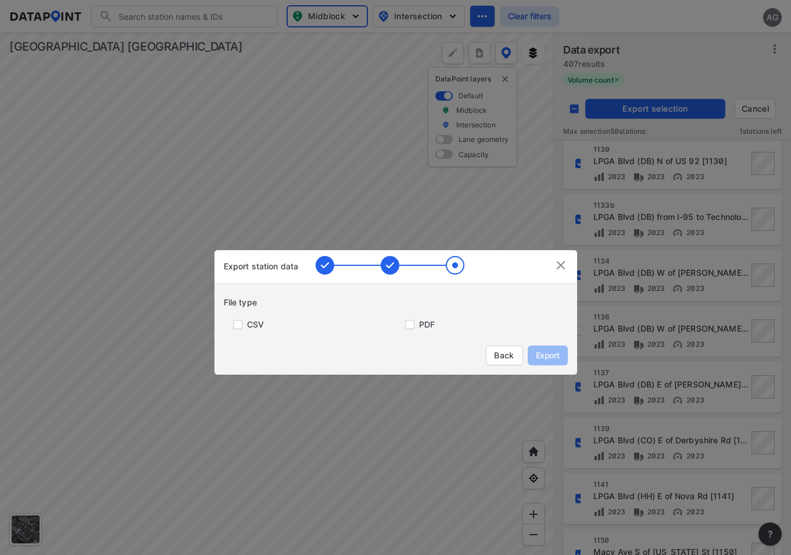
drag, startPoint x: 234, startPoint y: 326, endPoint x: 343, endPoint y: 324, distance: 108.7
click at [235, 326] on input "primary checkbox" at bounding box center [235, 324] width 23 height 9
checkbox input "true"
click at [551, 351] on span "Export" at bounding box center [548, 355] width 26 height 12
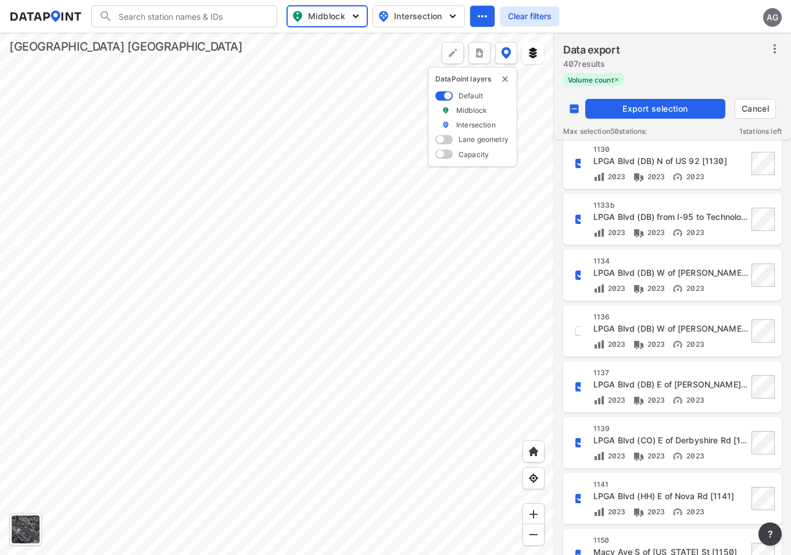
click at [569, 103] on input "decorative checkbox" at bounding box center [574, 109] width 22 height 22
checkbox input "true"
click at [573, 108] on input "decorative checkbox" at bounding box center [574, 109] width 22 height 22
checkbox input "false"
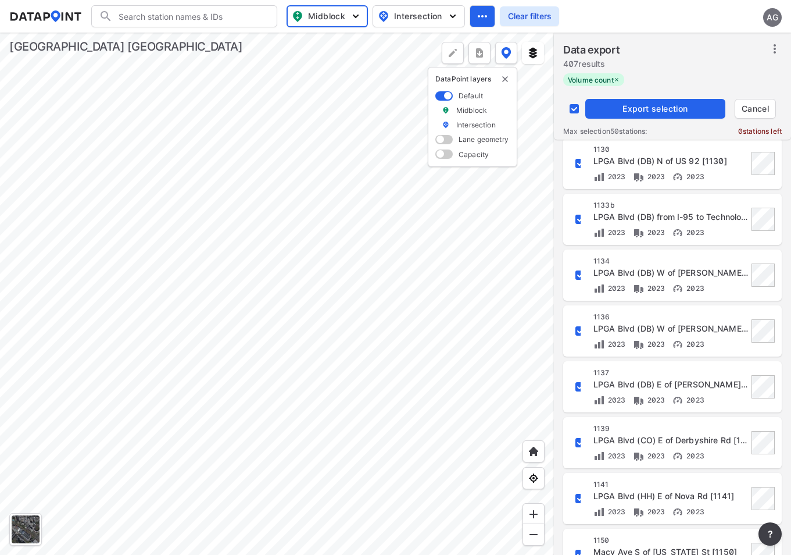
checkbox input "false"
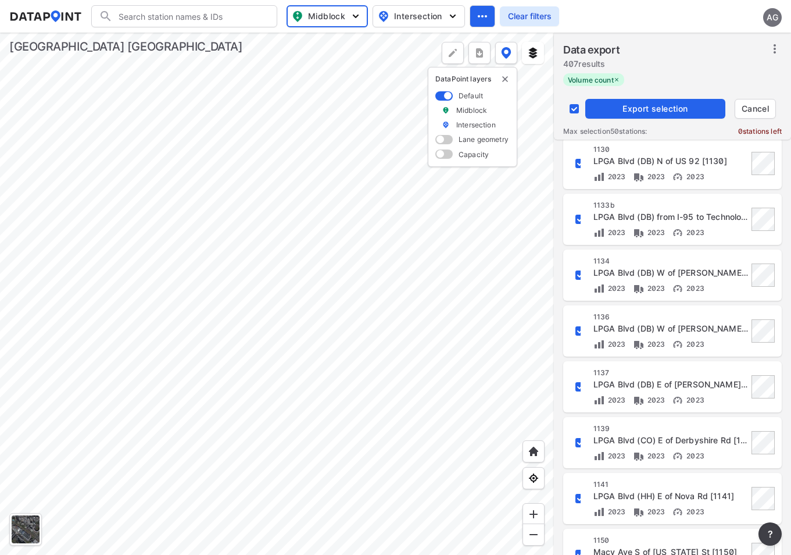
checkbox input "false"
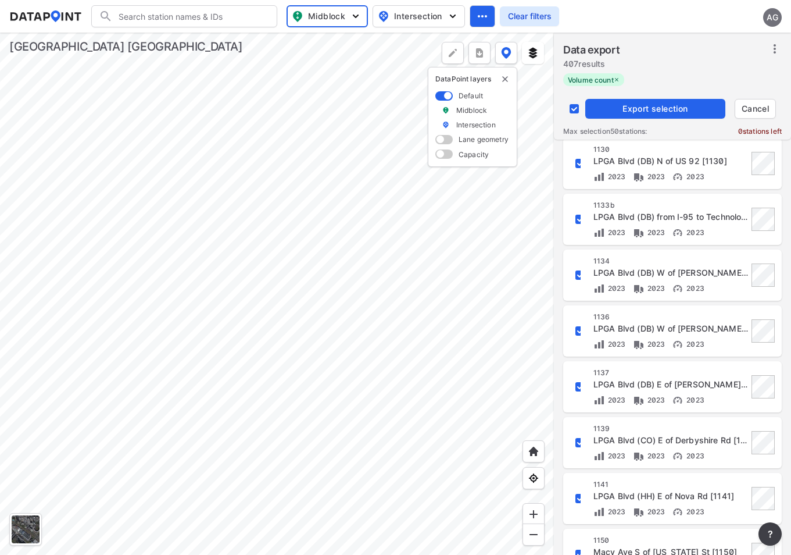
checkbox input "false"
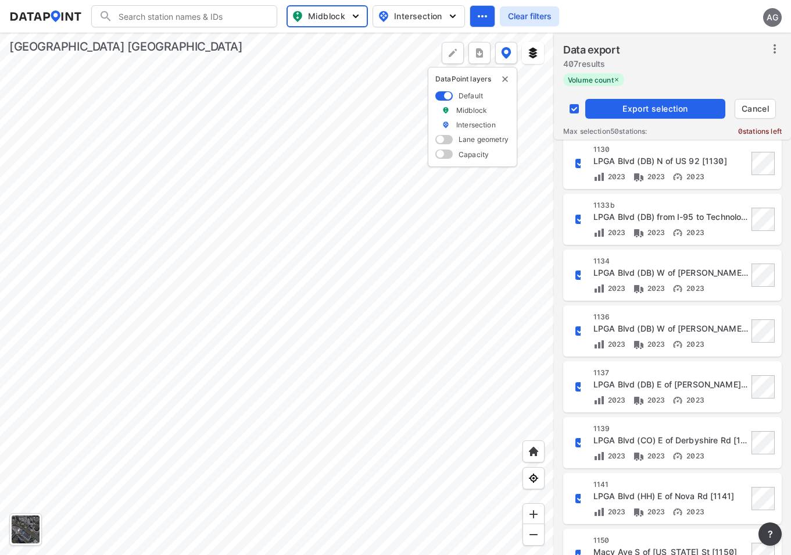
checkbox input "false"
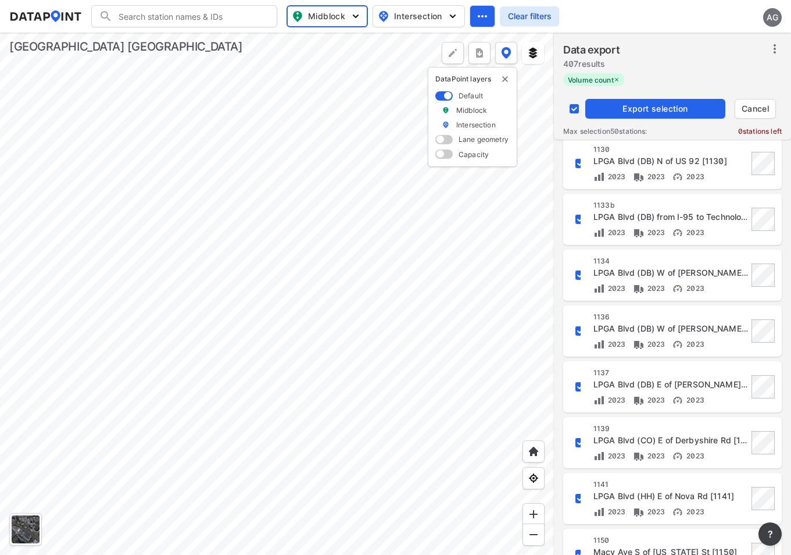
checkbox input "false"
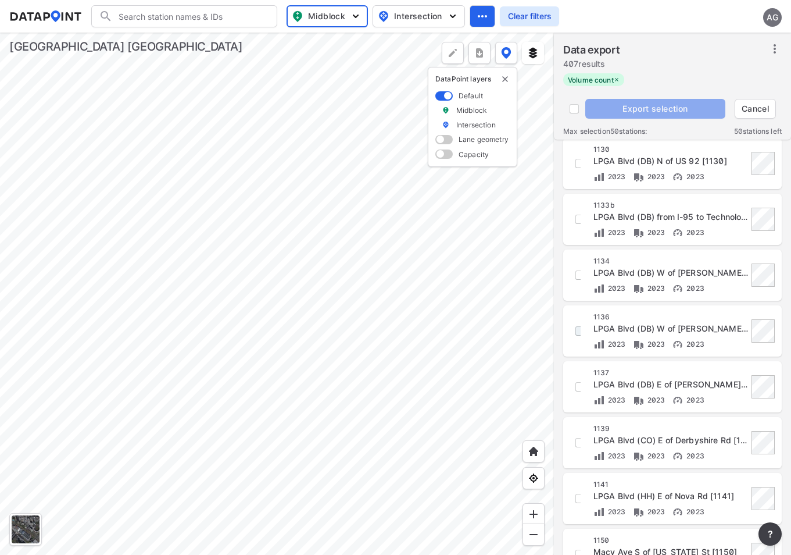
click at [580, 327] on input "decorative checkbox" at bounding box center [580, 331] width 20 height 20
checkbox input "true"
click at [708, 322] on div "[STREET_ADDRESS] (DB) W of [PERSON_NAME] [PERSON_NAME] Dr [1136] 2023 2023 2023" at bounding box center [671, 331] width 155 height 38
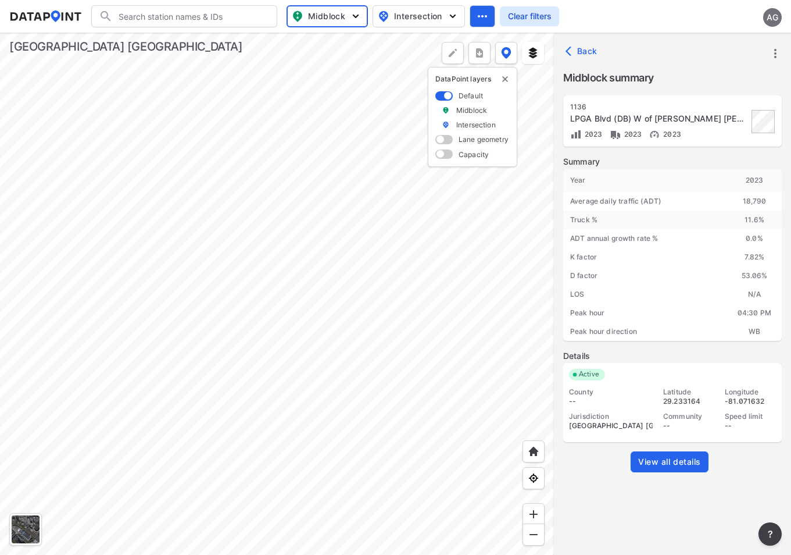
click at [566, 52] on icon "button" at bounding box center [572, 51] width 12 height 12
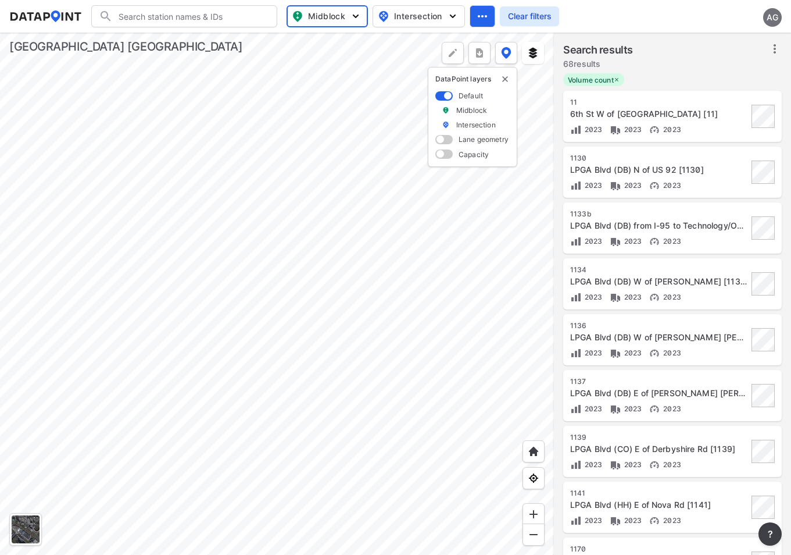
click at [777, 52] on icon at bounding box center [775, 49] width 14 height 14
click at [718, 72] on span "Select stations & export" at bounding box center [724, 75] width 93 height 12
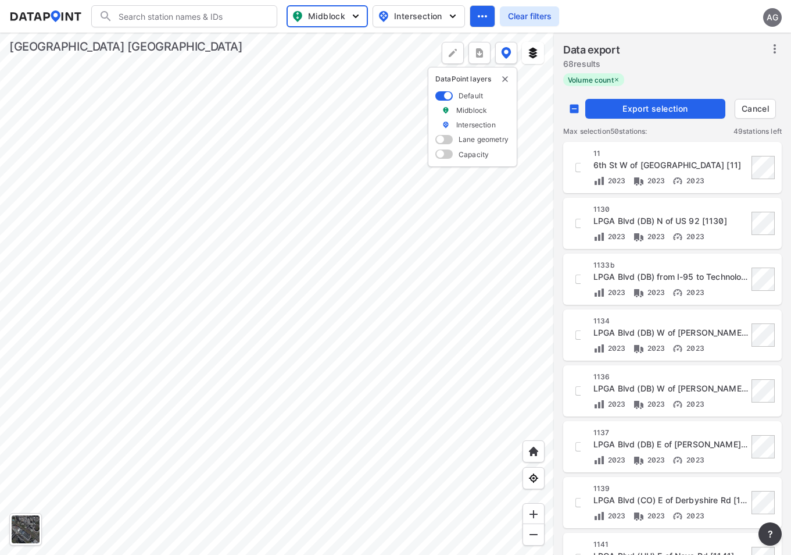
click at [628, 381] on div "1136" at bounding box center [671, 376] width 155 height 9
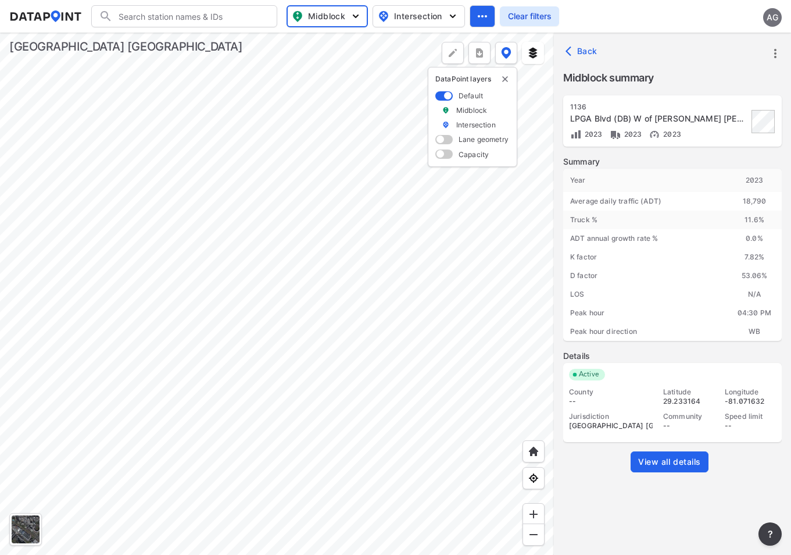
click at [567, 51] on icon "button" at bounding box center [569, 52] width 6 height 10
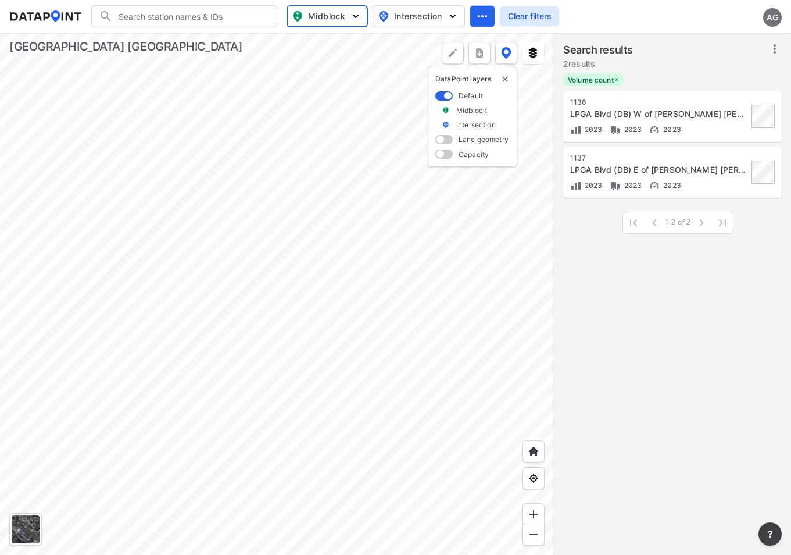
drag, startPoint x: 617, startPoint y: 77, endPoint x: 682, endPoint y: 78, distance: 64.6
click at [619, 77] on icon at bounding box center [617, 80] width 6 height 6
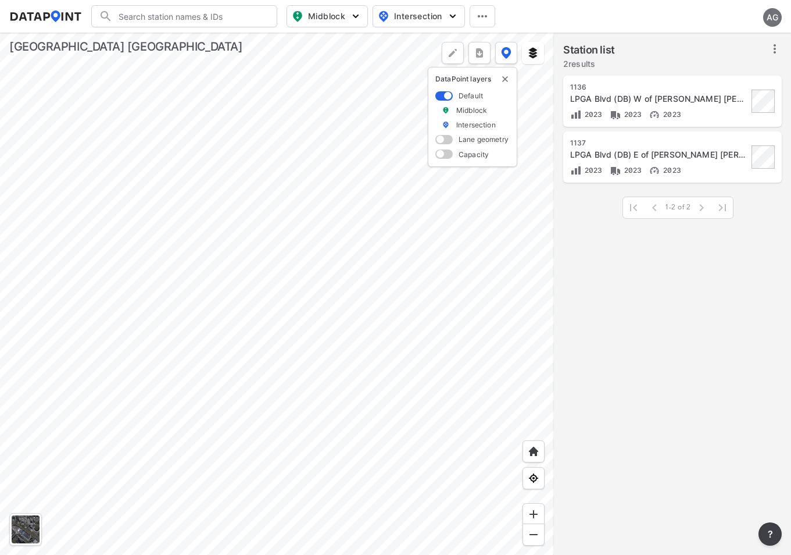
click at [773, 45] on icon at bounding box center [775, 49] width 14 height 14
click at [683, 71] on span "Select stations & export" at bounding box center [724, 75] width 93 height 12
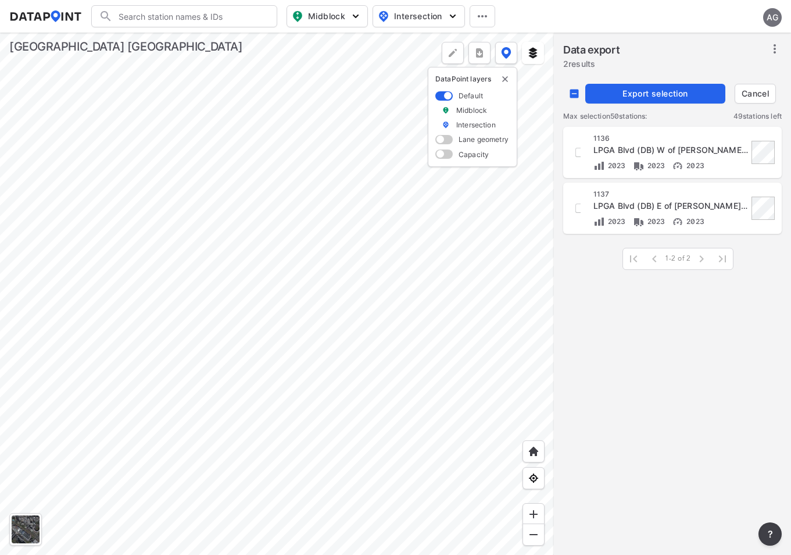
checkbox input "false"
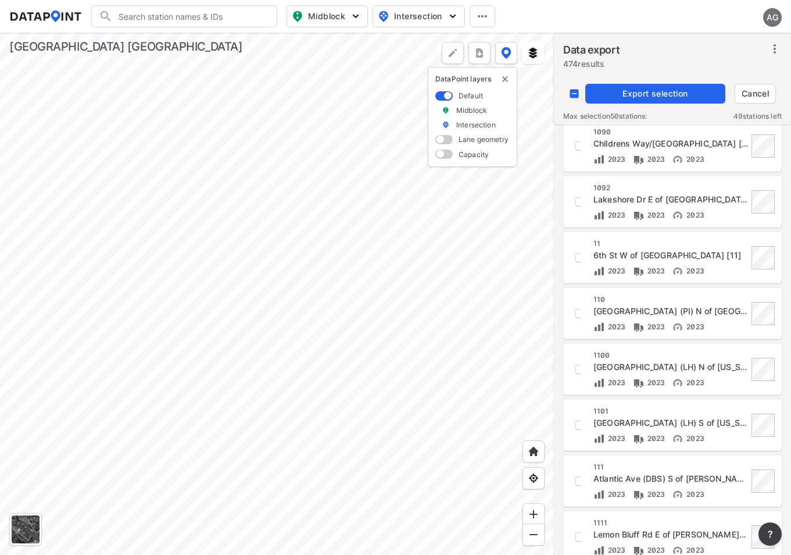
scroll to position [1005, 0]
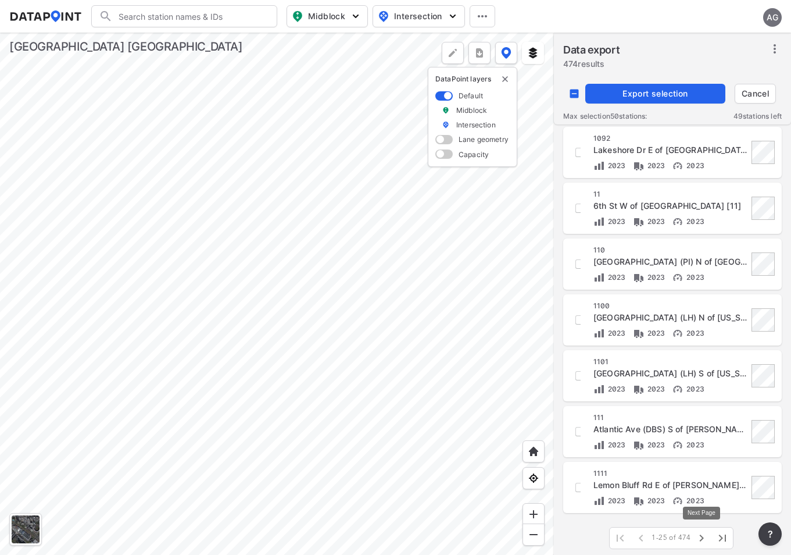
click at [702, 534] on icon "button" at bounding box center [702, 538] width 14 height 14
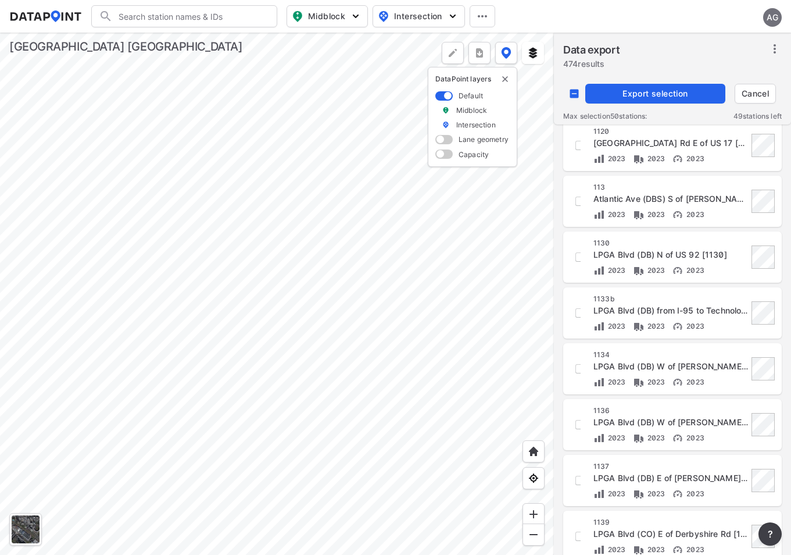
scroll to position [0, 0]
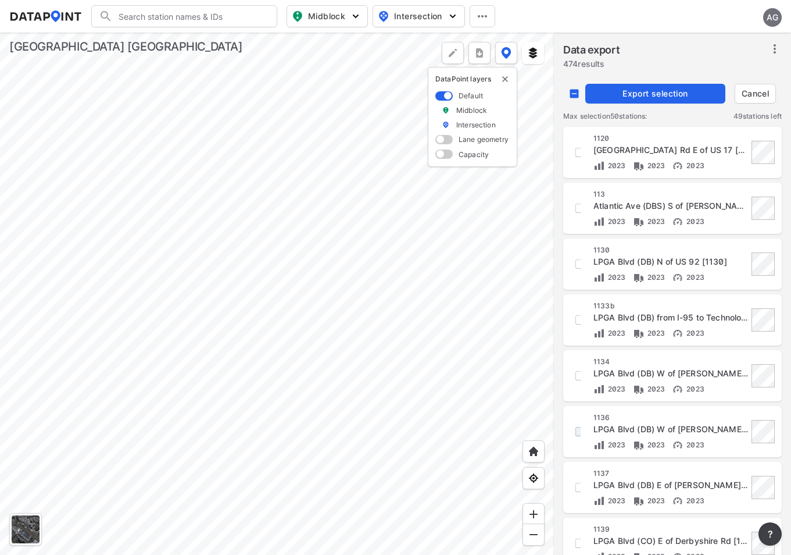
click at [571, 431] on input "decorative checkbox" at bounding box center [580, 431] width 20 height 20
checkbox input "true"
click at [671, 438] on div "[STREET_ADDRESS] (DB) W of [PERSON_NAME] [PERSON_NAME] Dr [1136] 2023 2023 2023" at bounding box center [671, 432] width 155 height 38
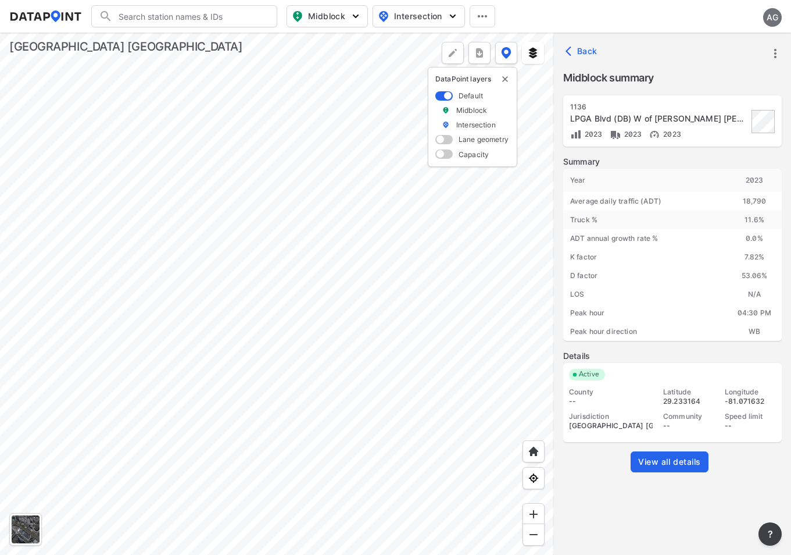
click at [575, 49] on icon "button" at bounding box center [572, 51] width 12 height 12
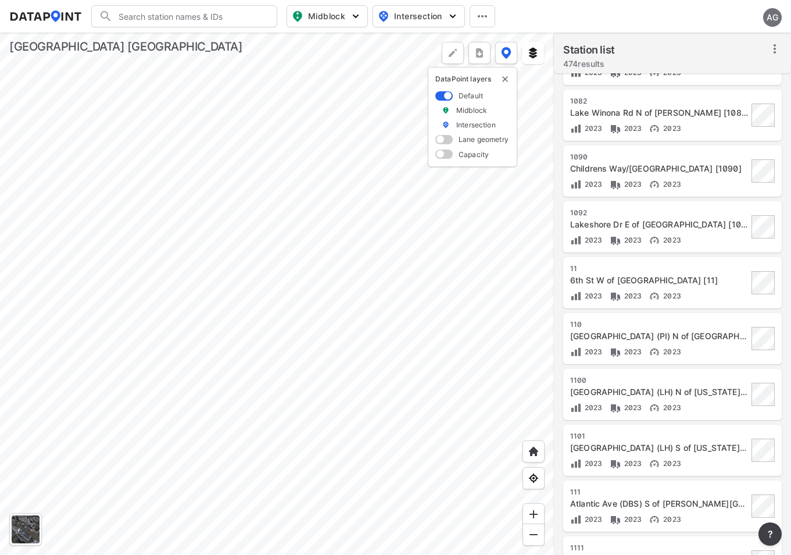
scroll to position [956, 0]
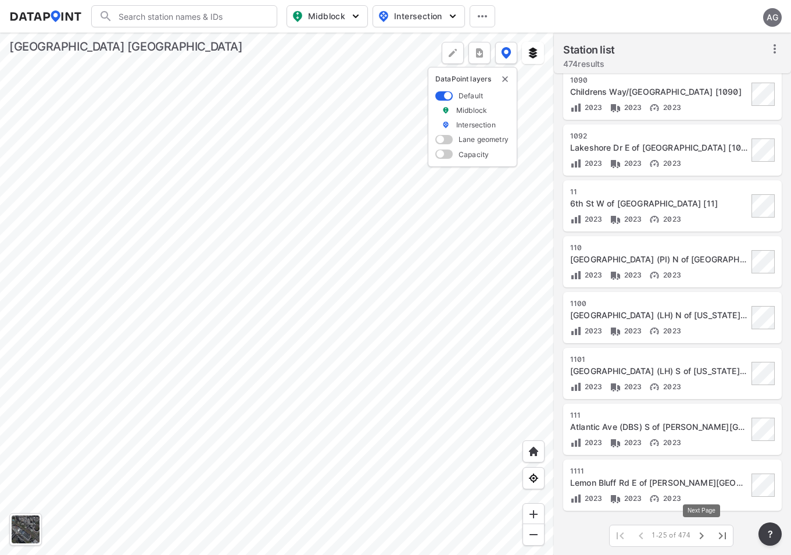
click at [699, 537] on icon "button" at bounding box center [702, 535] width 14 height 14
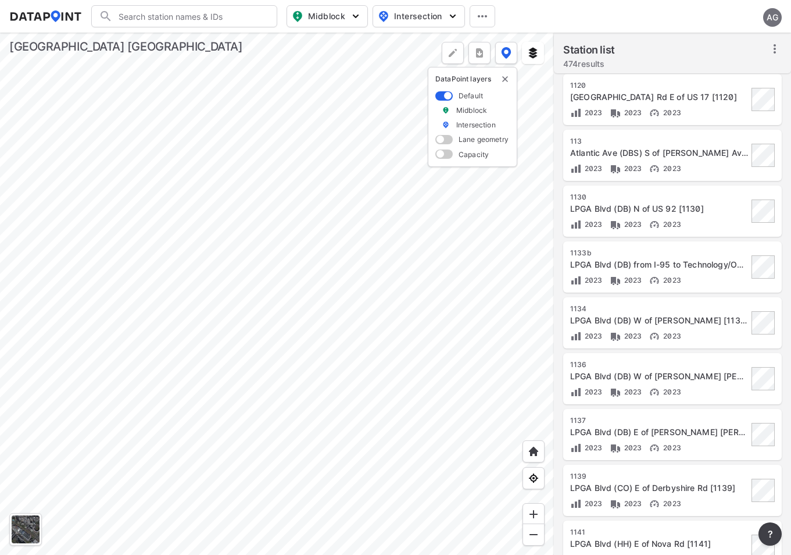
scroll to position [0, 0]
click at [774, 53] on icon at bounding box center [775, 49] width 14 height 14
click at [342, 17] on span "Midblock" at bounding box center [326, 16] width 69 height 14
click at [305, 38] on span "Volume count" at bounding box center [318, 42] width 52 height 12
click at [267, 38] on input "Volume count" at bounding box center [261, 43] width 12 height 12
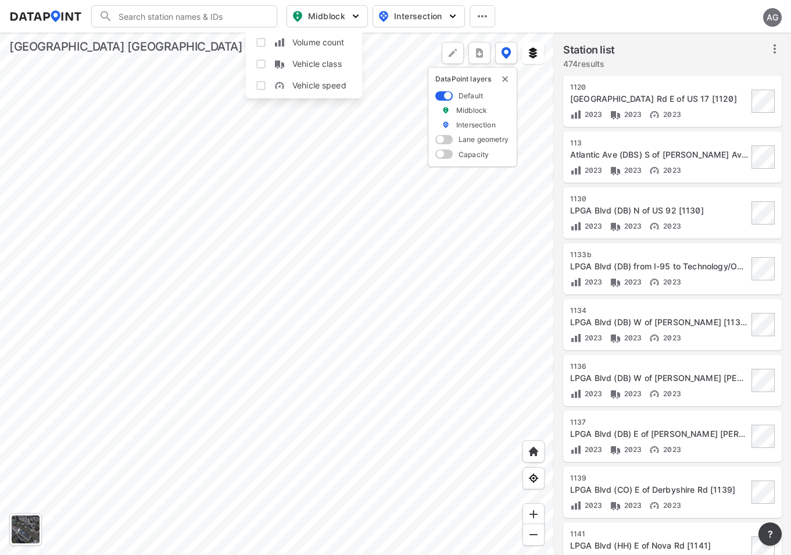
checkbox input "true"
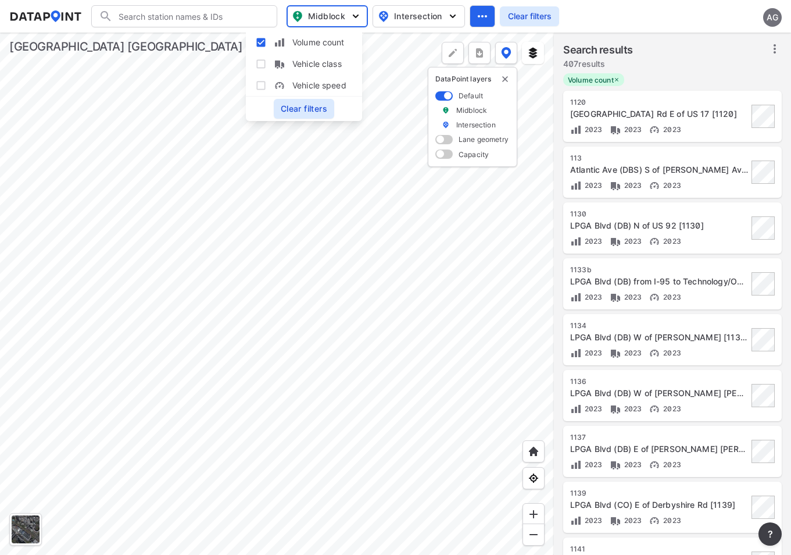
click at [776, 42] on icon at bounding box center [775, 49] width 14 height 14
click at [713, 71] on span "Select stations & export" at bounding box center [724, 75] width 93 height 12
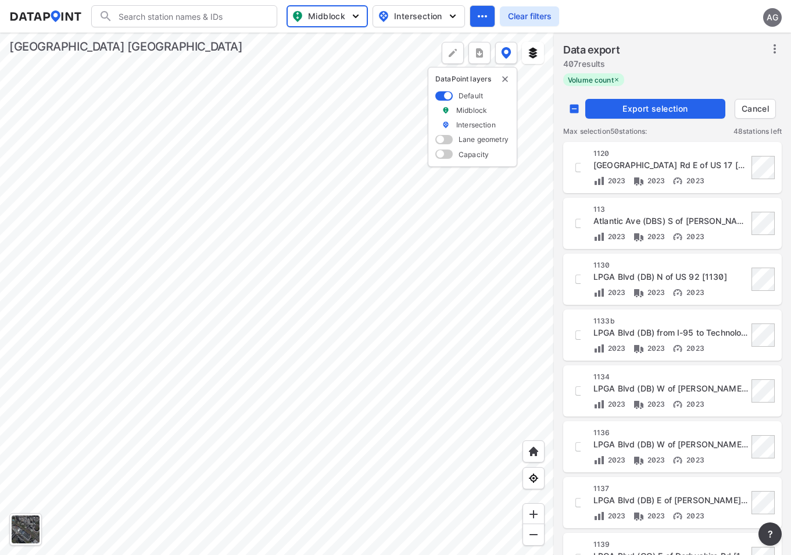
drag, startPoint x: 580, startPoint y: 448, endPoint x: 610, endPoint y: 455, distance: 31.2
click at [580, 448] on input "decorative checkbox" at bounding box center [580, 447] width 20 height 20
checkbox input "true"
click at [654, 104] on span "Export selection" at bounding box center [655, 109] width 131 height 12
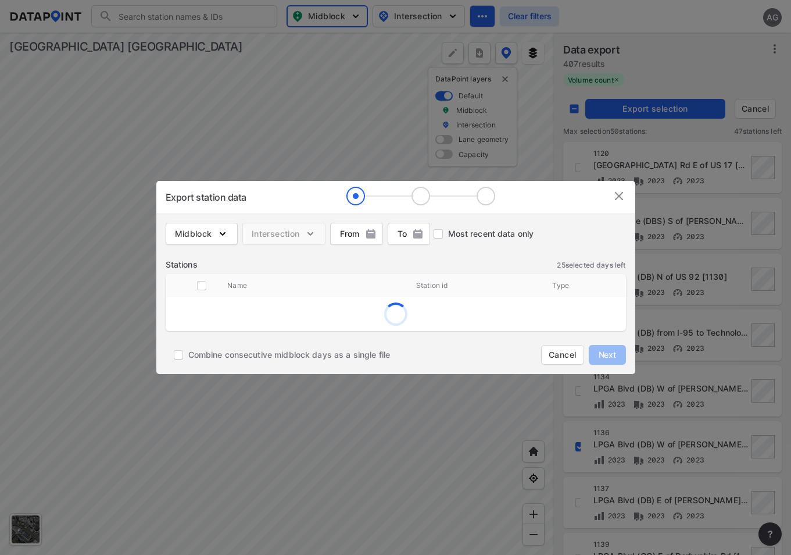
click at [616, 189] on img at bounding box center [619, 196] width 14 height 14
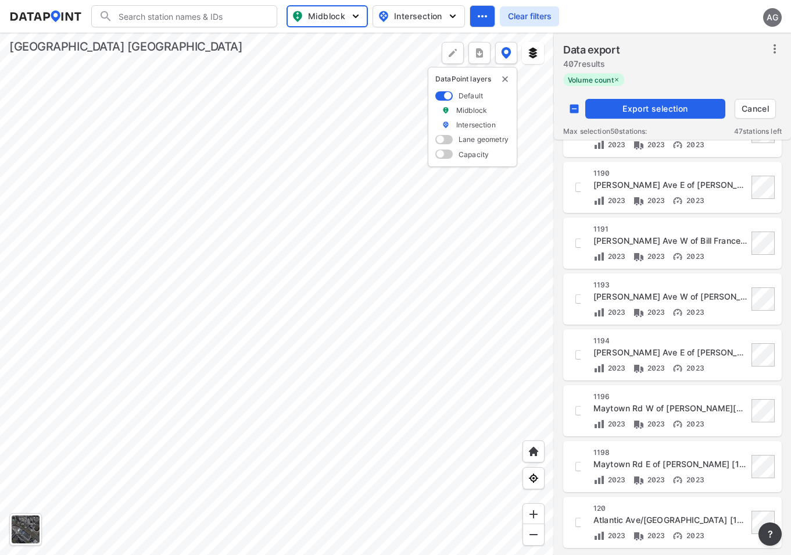
scroll to position [1005, 0]
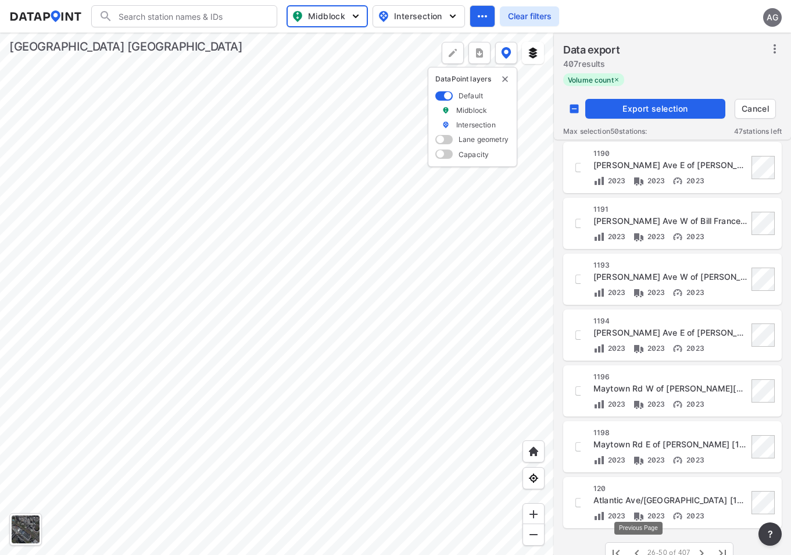
click at [638, 552] on icon "button" at bounding box center [637, 552] width 4 height 7
click at [669, 109] on span "Export selection" at bounding box center [655, 109] width 131 height 12
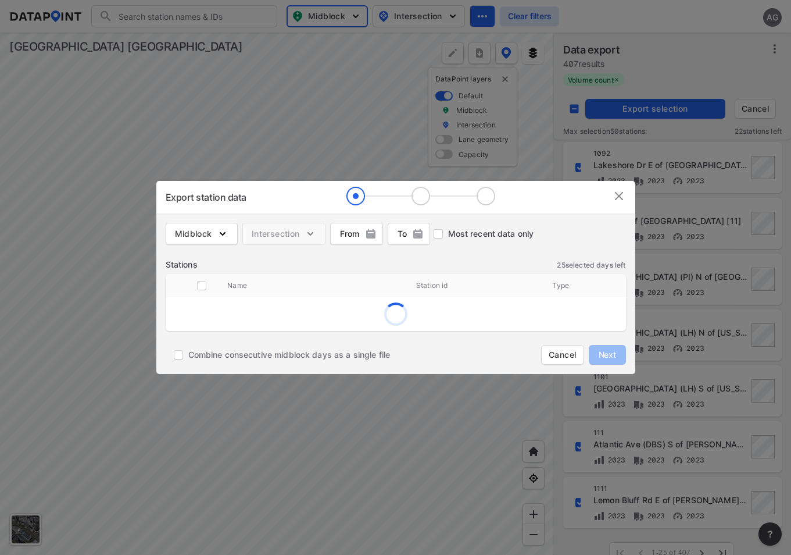
click at [217, 235] on img "button" at bounding box center [223, 234] width 12 height 12
click at [184, 261] on input "Volume count" at bounding box center [182, 259] width 26 height 14
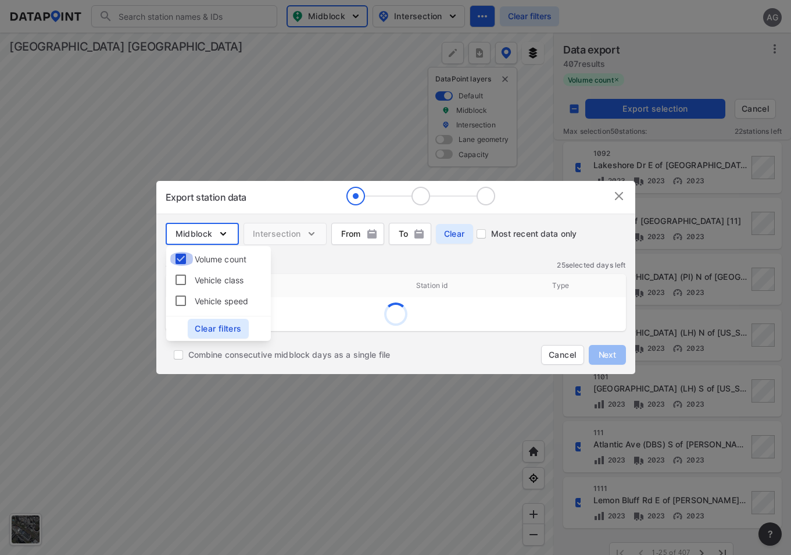
drag, startPoint x: 176, startPoint y: 255, endPoint x: 346, endPoint y: 276, distance: 171.6
click at [176, 255] on input "Volume count" at bounding box center [182, 259] width 26 height 14
click at [344, 276] on div "Name" at bounding box center [312, 285] width 189 height 23
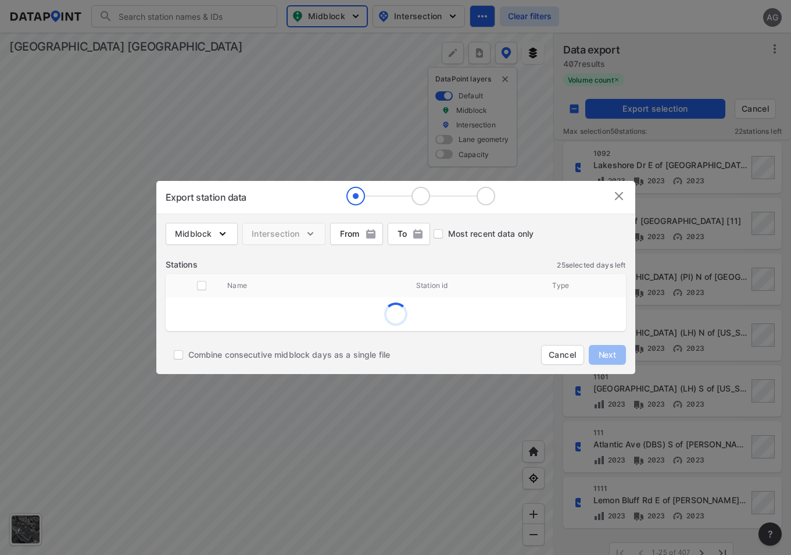
click at [620, 194] on img at bounding box center [619, 196] width 14 height 14
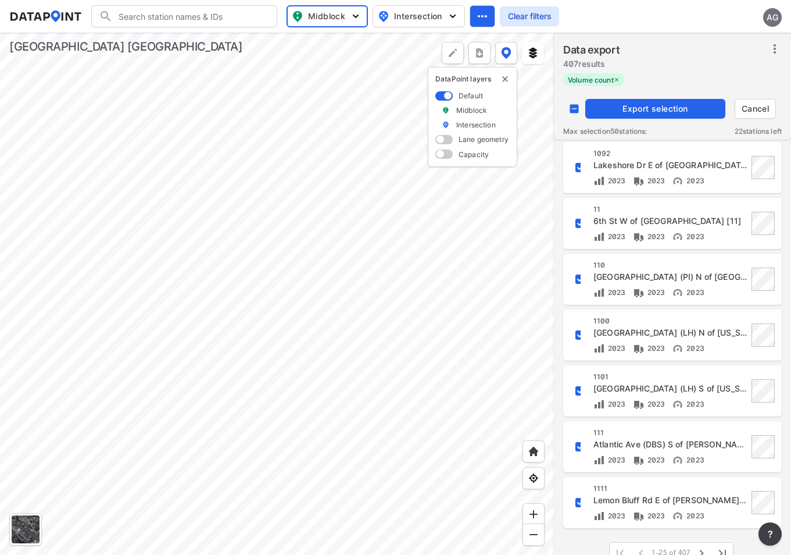
click at [577, 108] on input "decorative checkbox" at bounding box center [574, 109] width 22 height 22
click at [576, 108] on input "decorative checkbox" at bounding box center [574, 109] width 22 height 22
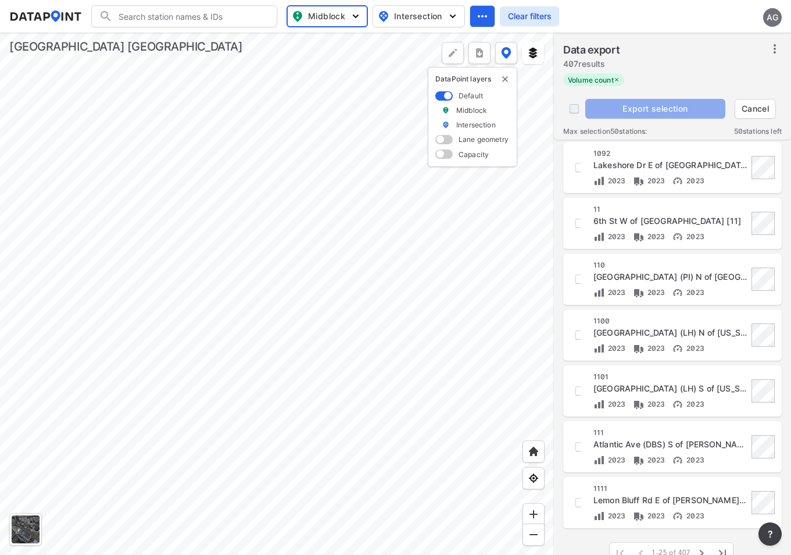
click at [576, 108] on input "decorative checkbox" at bounding box center [574, 109] width 22 height 22
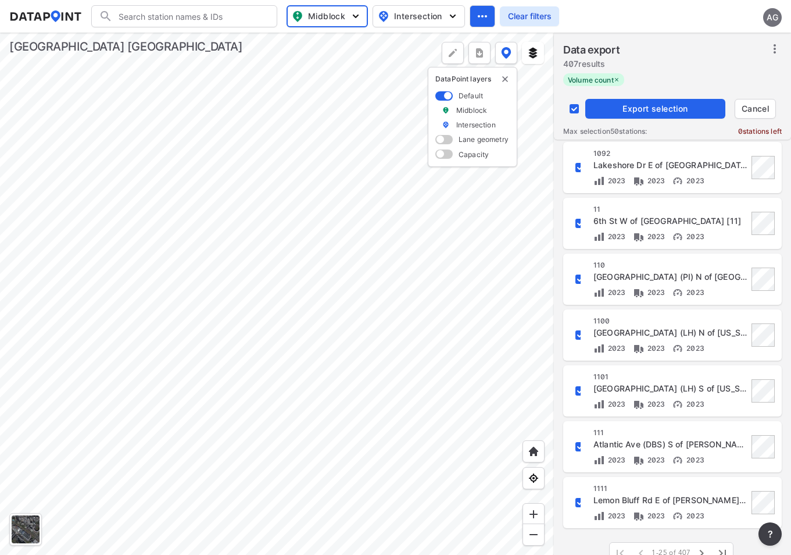
click at [576, 108] on input "decorative checkbox" at bounding box center [574, 109] width 22 height 22
click at [660, 110] on span "Export selection" at bounding box center [655, 109] width 131 height 12
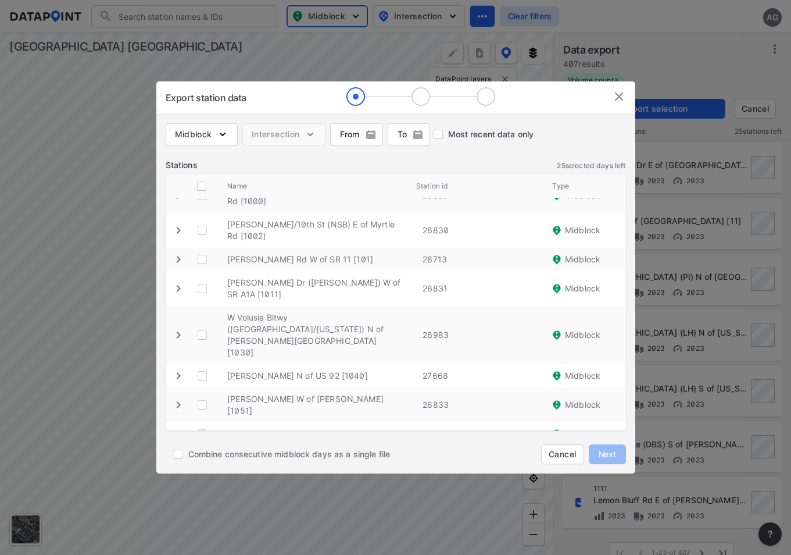
scroll to position [0, 0]
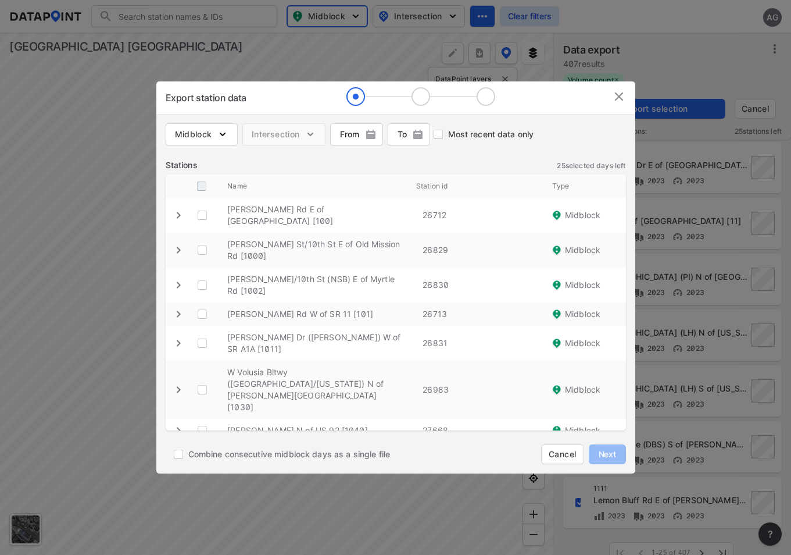
click at [203, 185] on input "decorative checkbox" at bounding box center [202, 186] width 22 height 22
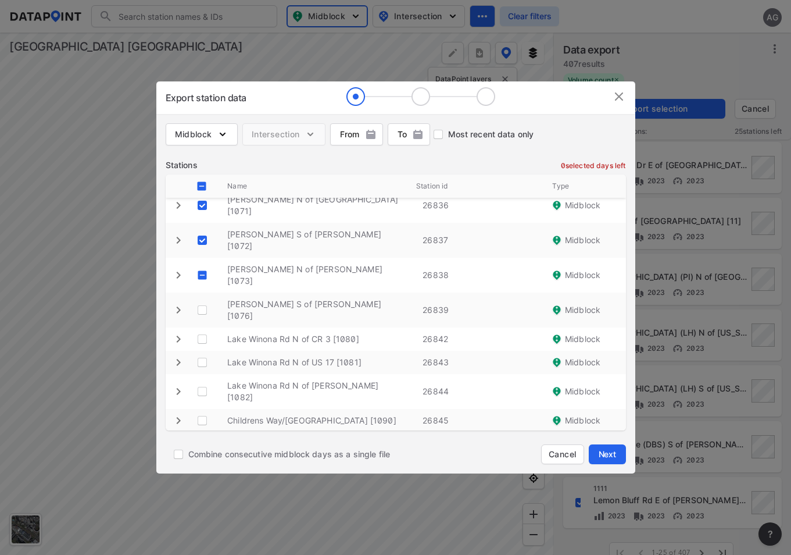
scroll to position [348, 0]
click at [204, 263] on \ "decorative checkbox" at bounding box center [202, 274] width 22 height 22
click at [205, 298] on \ "decorative checkbox" at bounding box center [202, 309] width 22 height 22
click at [202, 327] on \ "decorative checkbox" at bounding box center [202, 338] width 22 height 22
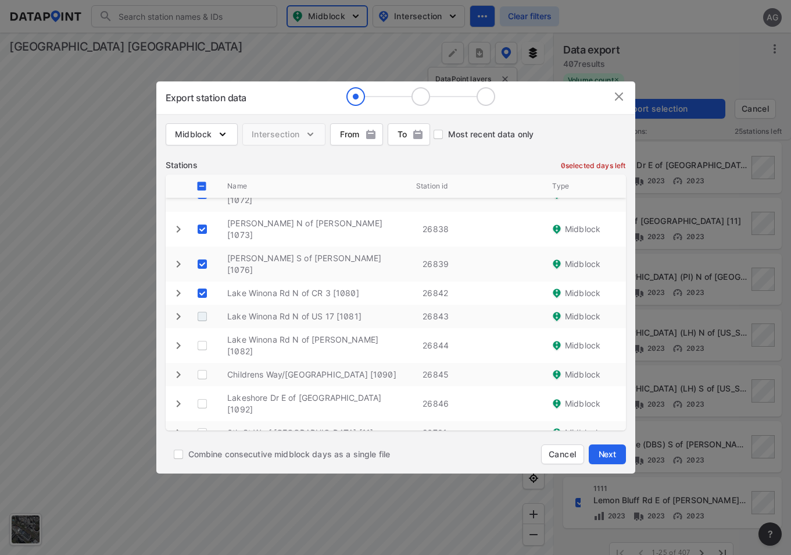
click at [205, 305] on \ "decorative checkbox" at bounding box center [202, 316] width 22 height 22
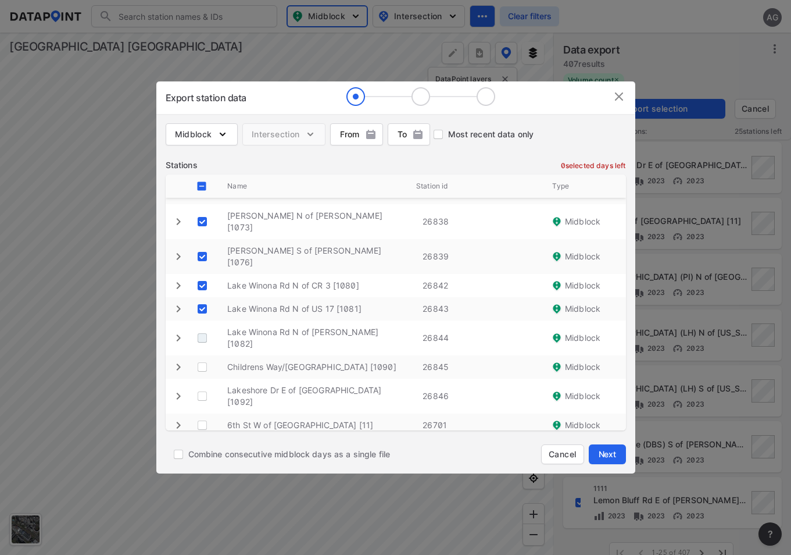
click at [203, 327] on \ "decorative checkbox" at bounding box center [202, 338] width 22 height 22
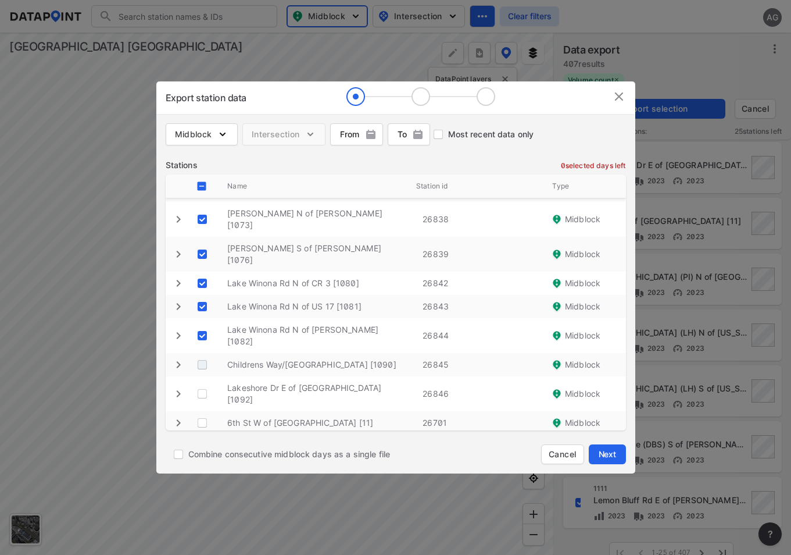
click at [201, 353] on \ "decorative checkbox" at bounding box center [202, 364] width 22 height 22
click at [204, 381] on \ "decorative checkbox" at bounding box center [202, 392] width 22 height 22
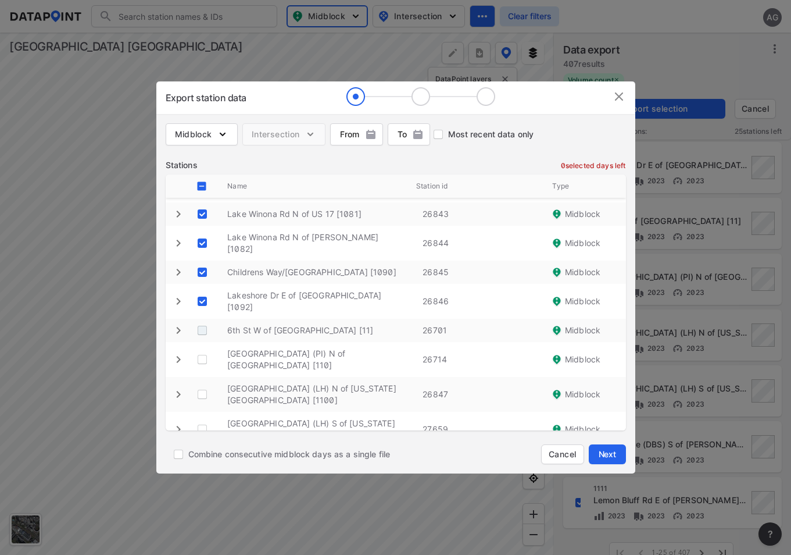
scroll to position [500, 0]
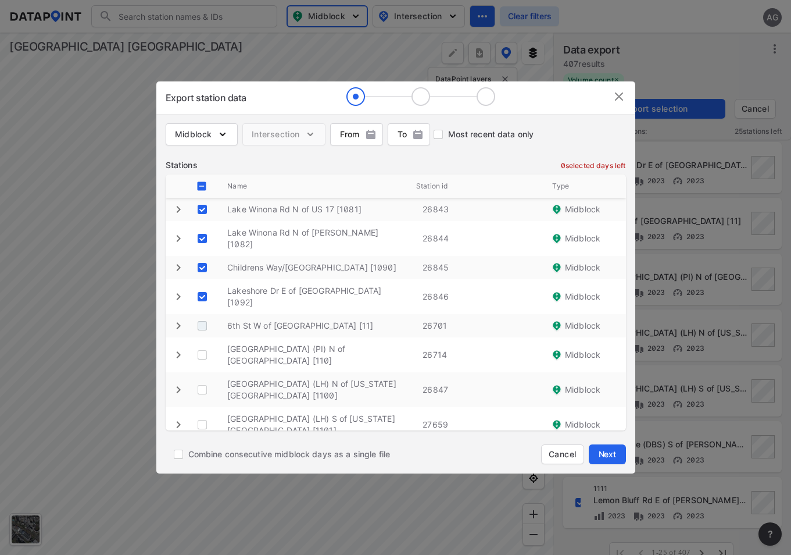
click at [202, 315] on \ "decorative checkbox" at bounding box center [202, 326] width 22 height 22
drag, startPoint x: 197, startPoint y: 323, endPoint x: 209, endPoint y: 346, distance: 26.0
click at [197, 344] on \ "decorative checkbox" at bounding box center [202, 355] width 22 height 22
click at [209, 378] on \ "decorative checkbox" at bounding box center [202, 389] width 22 height 22
click at [199, 413] on \ "decorative checkbox" at bounding box center [202, 424] width 22 height 22
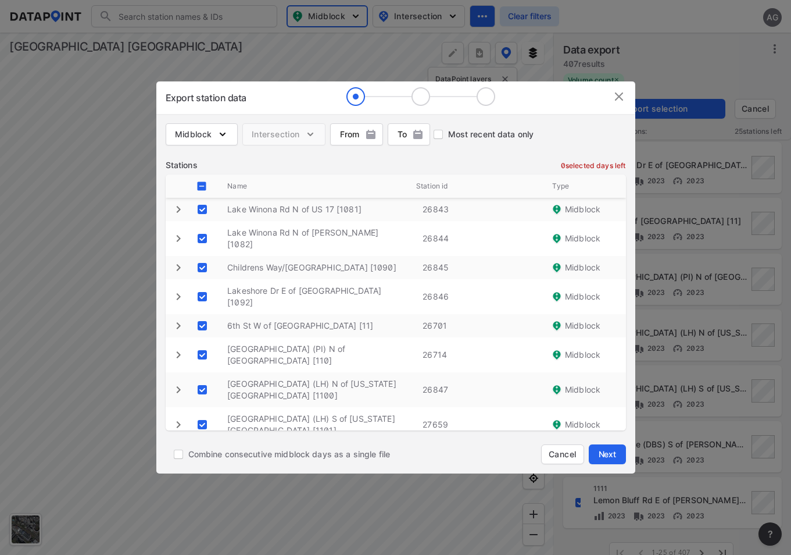
click at [200, 448] on \ "decorative checkbox" at bounding box center [202, 459] width 22 height 22
drag, startPoint x: 203, startPoint y: 420, endPoint x: 243, endPoint y: 405, distance: 42.7
click at [203, 483] on \ "decorative checkbox" at bounding box center [202, 494] width 22 height 22
click at [603, 454] on span "Next" at bounding box center [607, 454] width 23 height 12
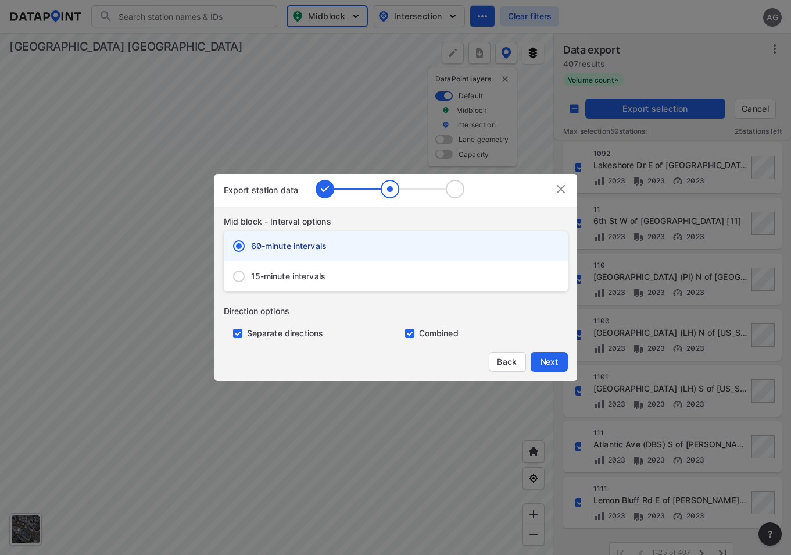
click at [251, 272] on span "15-minute intervals" at bounding box center [288, 276] width 75 height 12
click at [251, 272] on input "15-minute intervals" at bounding box center [239, 276] width 24 height 24
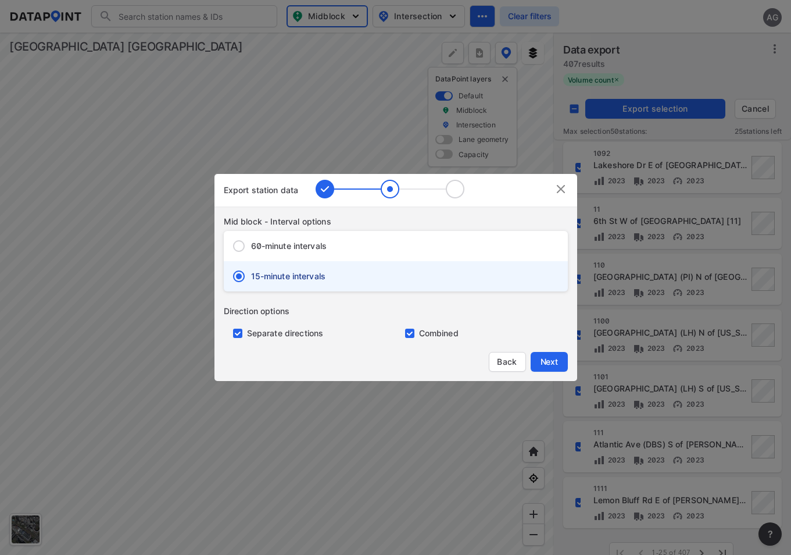
click at [240, 334] on input "primary checkbox" at bounding box center [235, 332] width 23 height 9
click at [549, 360] on span "Next" at bounding box center [549, 362] width 23 height 12
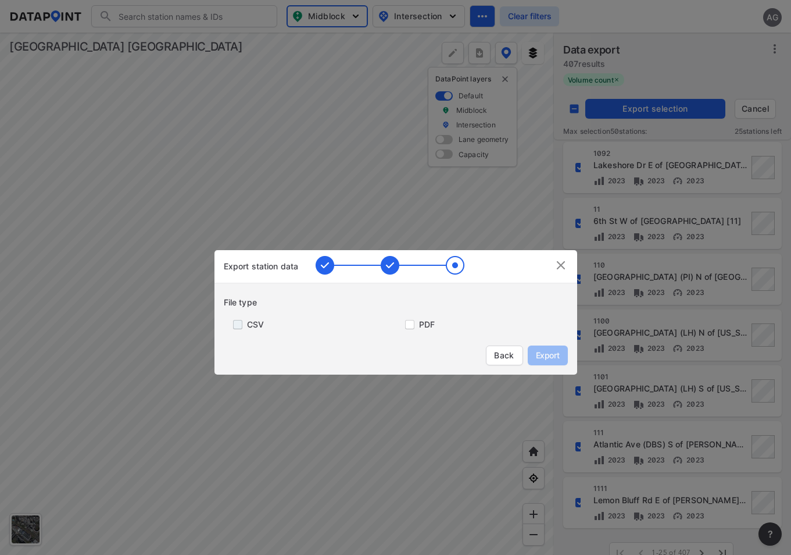
click at [238, 323] on input "primary checkbox" at bounding box center [235, 324] width 23 height 9
click at [549, 351] on span "Export" at bounding box center [548, 355] width 26 height 12
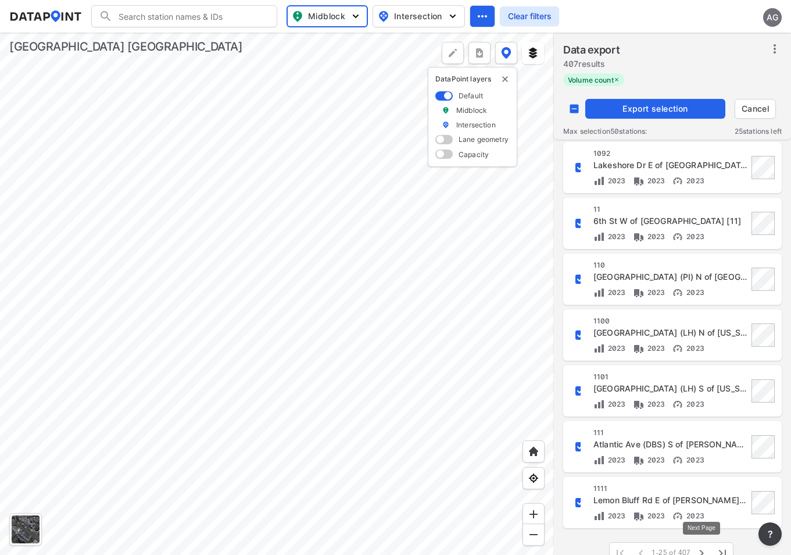
drag, startPoint x: 702, startPoint y: 549, endPoint x: 706, endPoint y: 541, distance: 9.1
click at [702, 549] on icon "button" at bounding box center [702, 553] width 14 height 14
click at [578, 108] on input "decorative checkbox" at bounding box center [574, 109] width 22 height 22
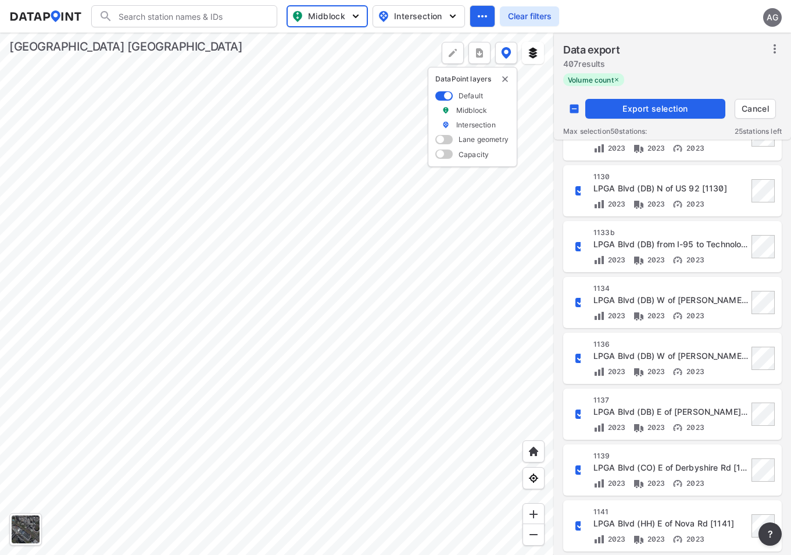
scroll to position [88, 0]
click at [579, 359] on input "decorative checkbox" at bounding box center [580, 359] width 20 height 20
click at [639, 108] on span "Export selection" at bounding box center [655, 109] width 131 height 12
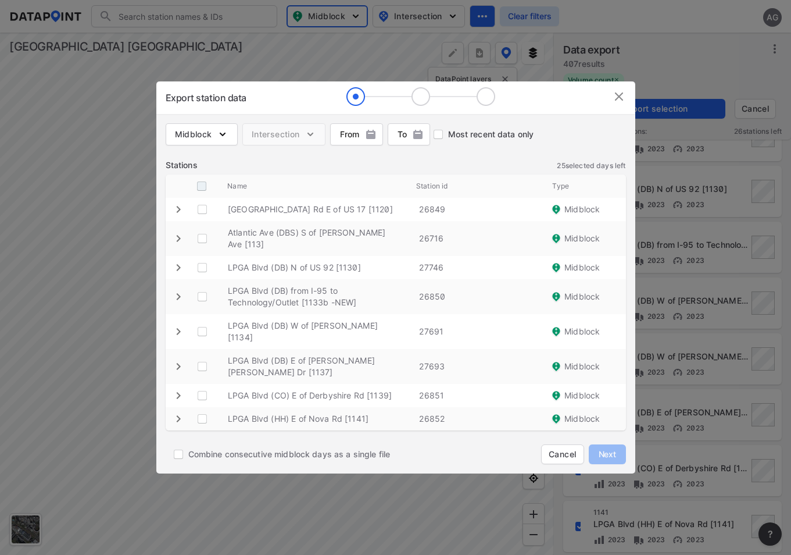
click at [202, 180] on input "decorative checkbox" at bounding box center [202, 186] width 22 height 22
click at [178, 451] on input "Combine consecutive midblock days as a single file" at bounding box center [179, 454] width 20 height 20
click at [176, 455] on input "Combine consecutive midblock days as a single file" at bounding box center [179, 454] width 20 height 20
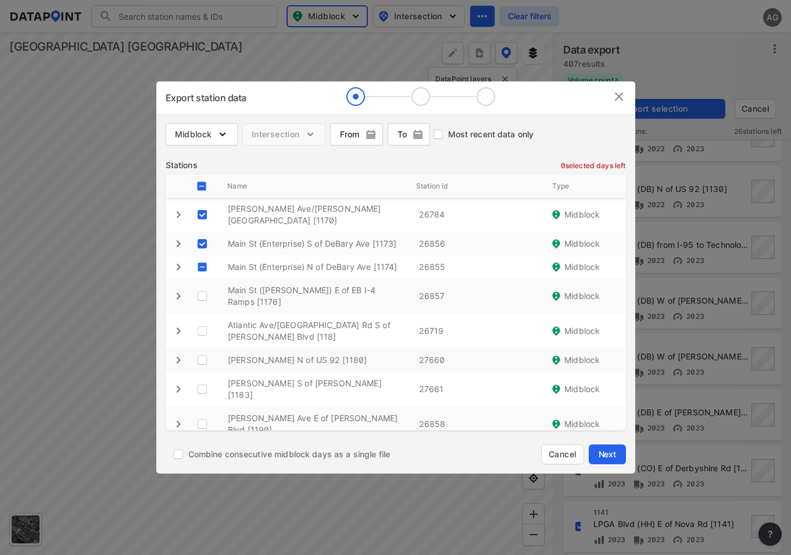
click at [202, 256] on \ "decorative checkbox" at bounding box center [202, 267] width 22 height 22
click at [198, 285] on \ "decorative checkbox" at bounding box center [202, 296] width 22 height 22
click at [208, 320] on \ "decorative checkbox" at bounding box center [202, 331] width 22 height 22
click at [199, 378] on \ "decorative checkbox" at bounding box center [202, 389] width 22 height 22
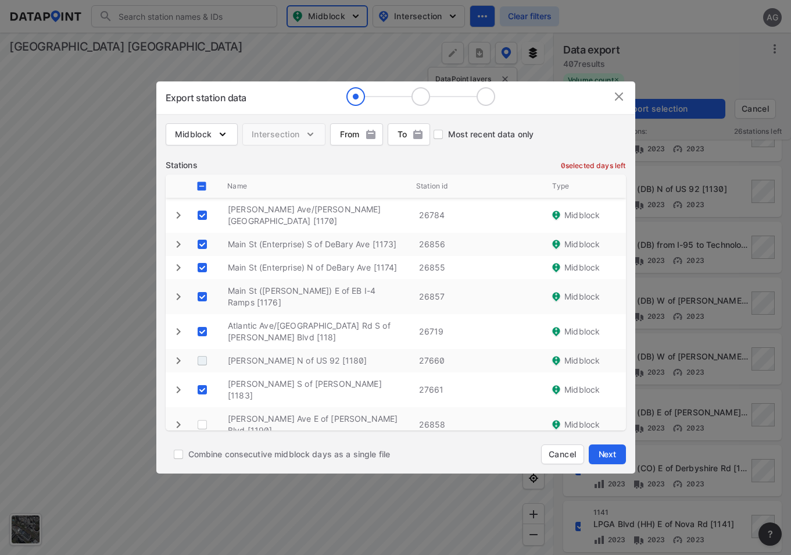
click at [201, 349] on \ "decorative checkbox" at bounding box center [202, 360] width 22 height 22
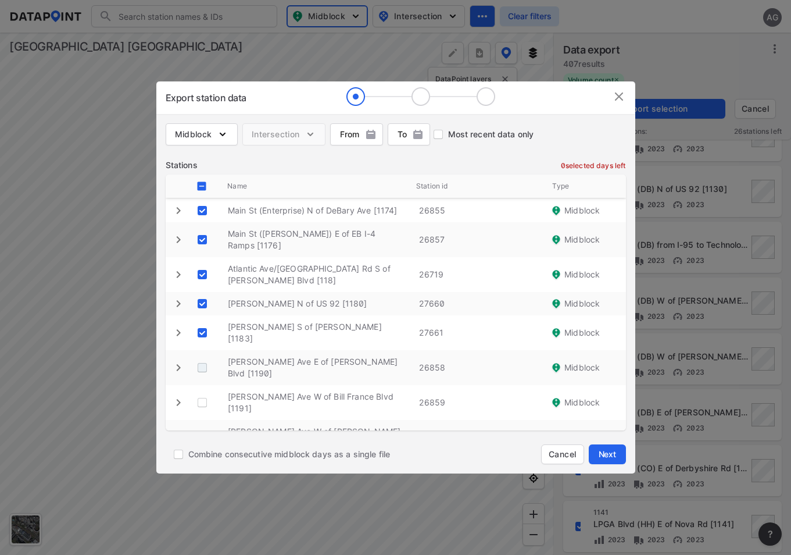
click at [198, 356] on \ "decorative checkbox" at bounding box center [202, 367] width 22 height 22
click at [202, 391] on \ "decorative checkbox" at bounding box center [202, 402] width 22 height 22
click at [202, 426] on \ "decorative checkbox" at bounding box center [202, 437] width 22 height 22
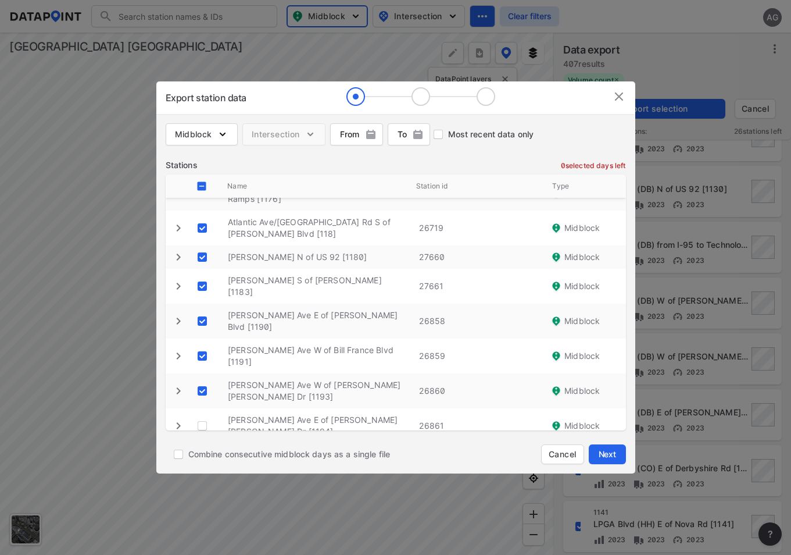
scroll to position [407, 0]
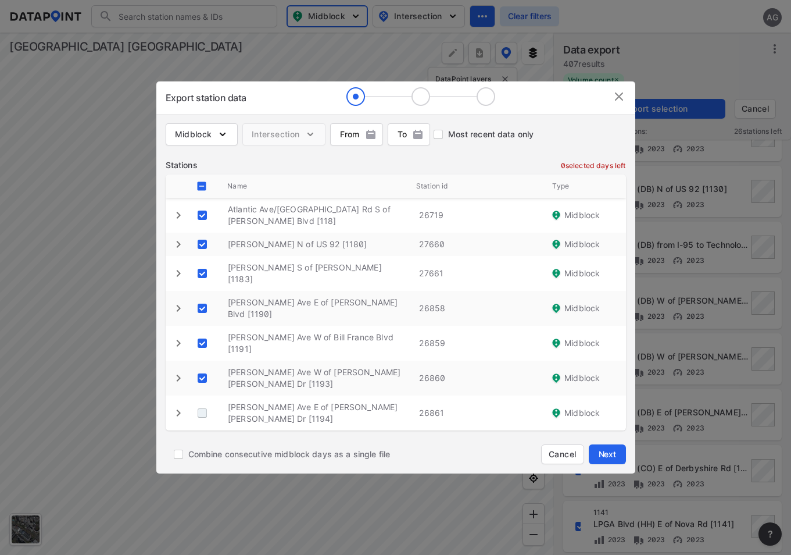
click at [202, 402] on \ "decorative checkbox" at bounding box center [202, 413] width 22 height 22
click at [206, 437] on \ "decorative checkbox" at bounding box center [202, 448] width 22 height 22
click at [202, 466] on \ "decorative checkbox" at bounding box center [202, 477] width 22 height 22
click at [201, 489] on \ "decorative checkbox" at bounding box center [202, 500] width 22 height 22
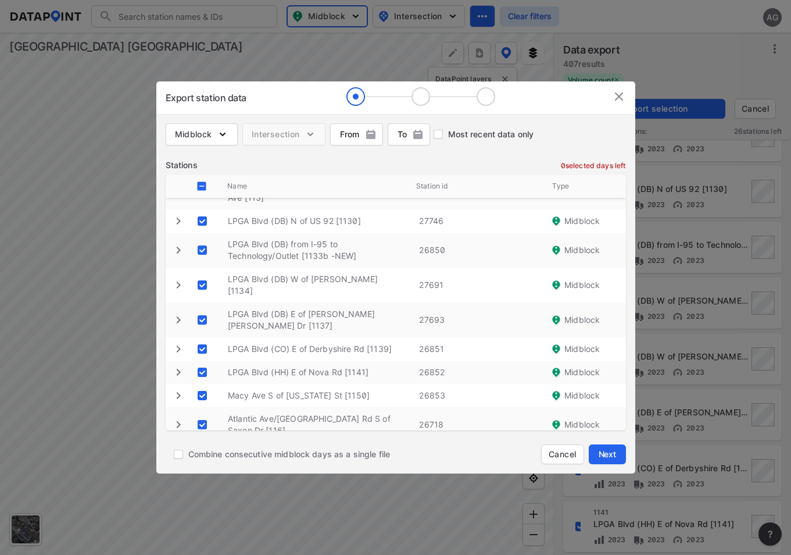
scroll to position [0, 0]
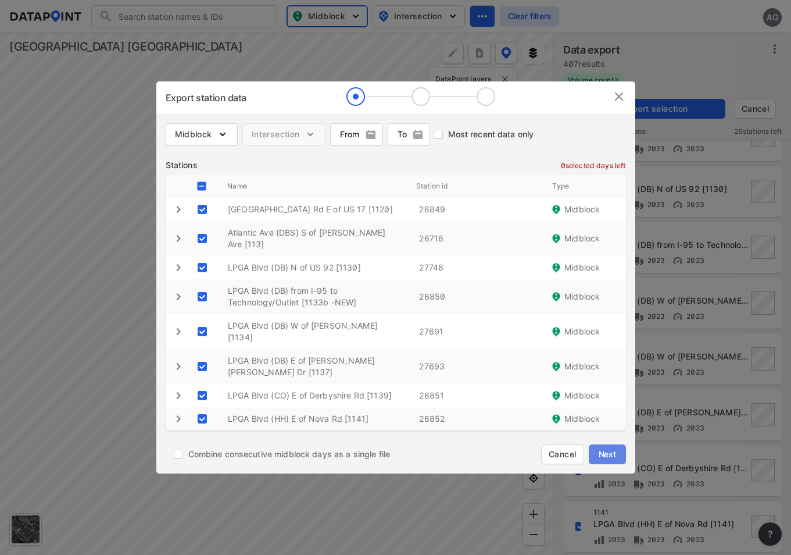
click at [605, 452] on span "Next" at bounding box center [607, 454] width 23 height 12
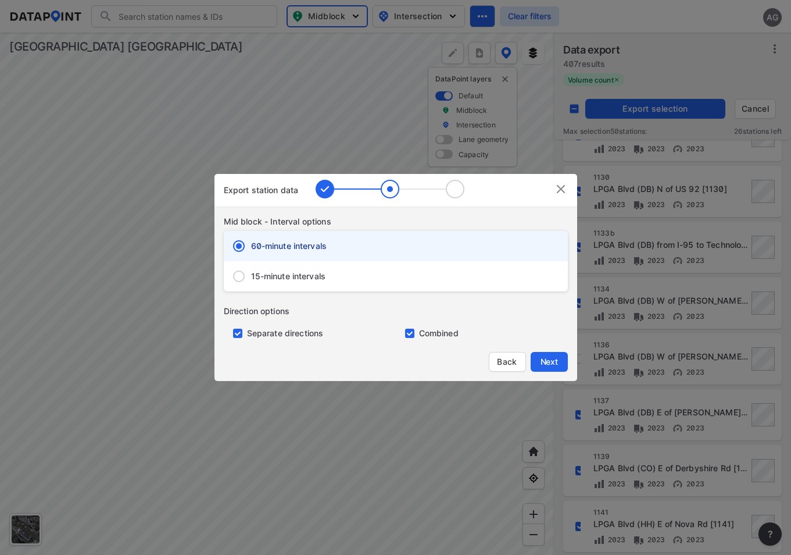
click at [262, 267] on div "15-minute intervals" at bounding box center [396, 276] width 344 height 30
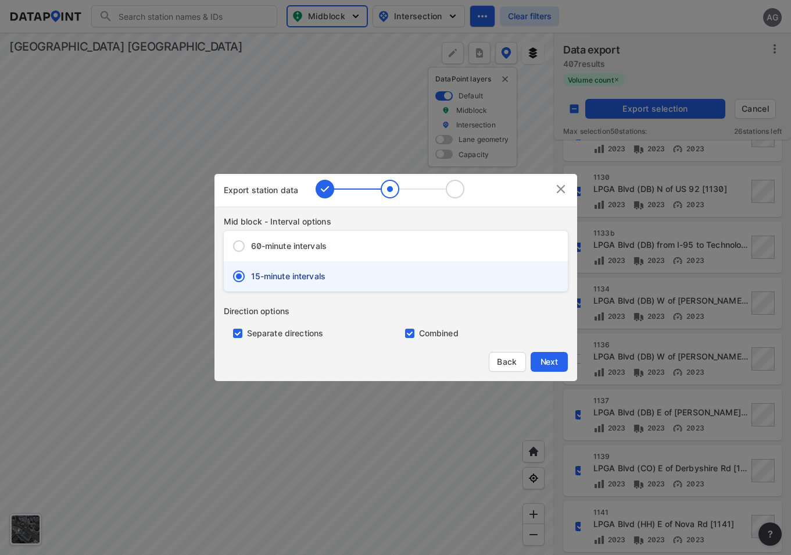
click at [237, 334] on input "primary checkbox" at bounding box center [235, 332] width 23 height 9
click at [542, 359] on span "Next" at bounding box center [549, 362] width 23 height 12
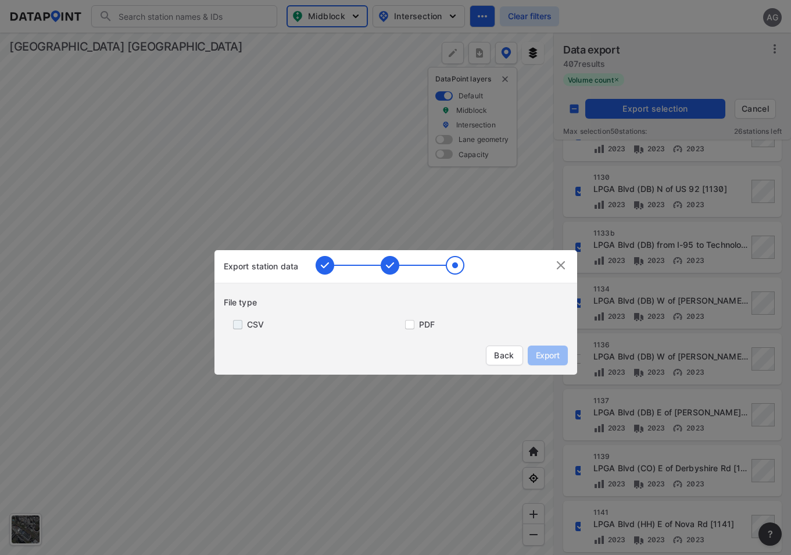
click at [237, 325] on input "primary checkbox" at bounding box center [235, 324] width 23 height 9
click at [544, 352] on span "Export" at bounding box center [548, 355] width 26 height 12
